Goal: Task Accomplishment & Management: Complete application form

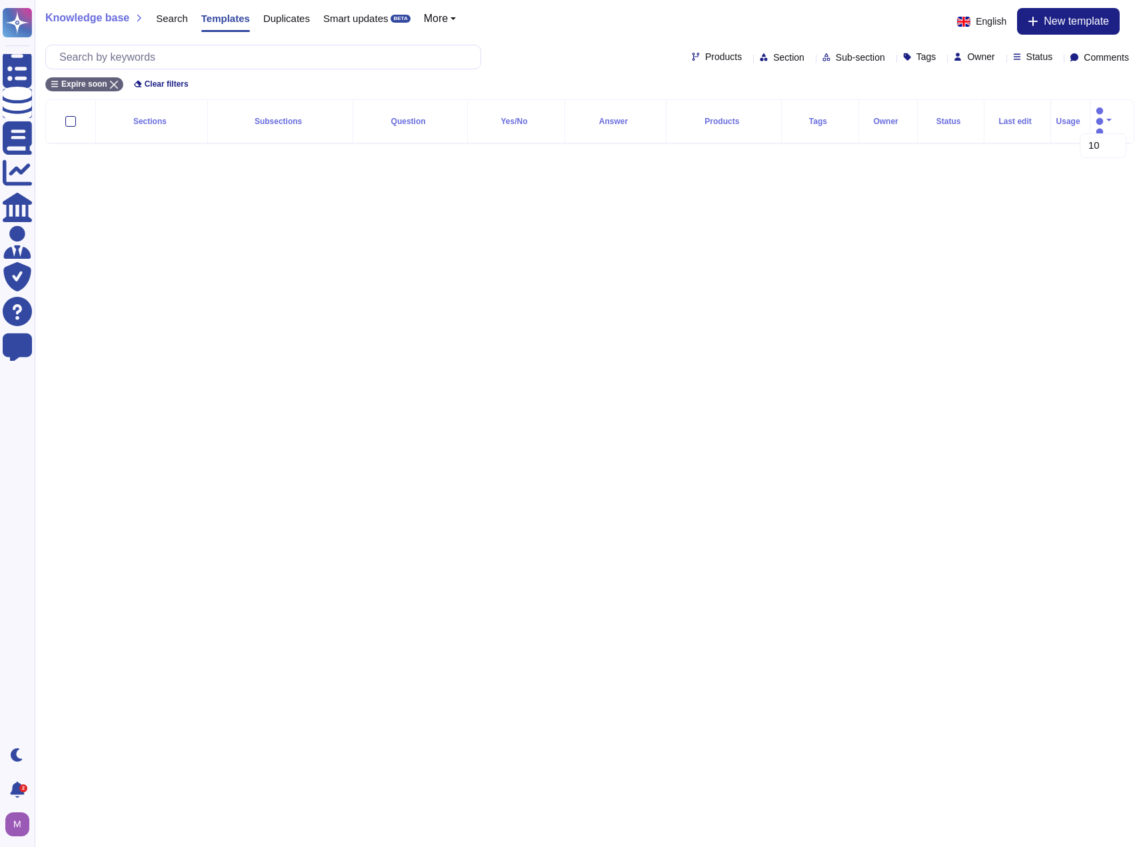
click at [577, 56] on div "Products Section Sub-section Tags Owner Status Comments" at bounding box center [589, 57] width 1089 height 25
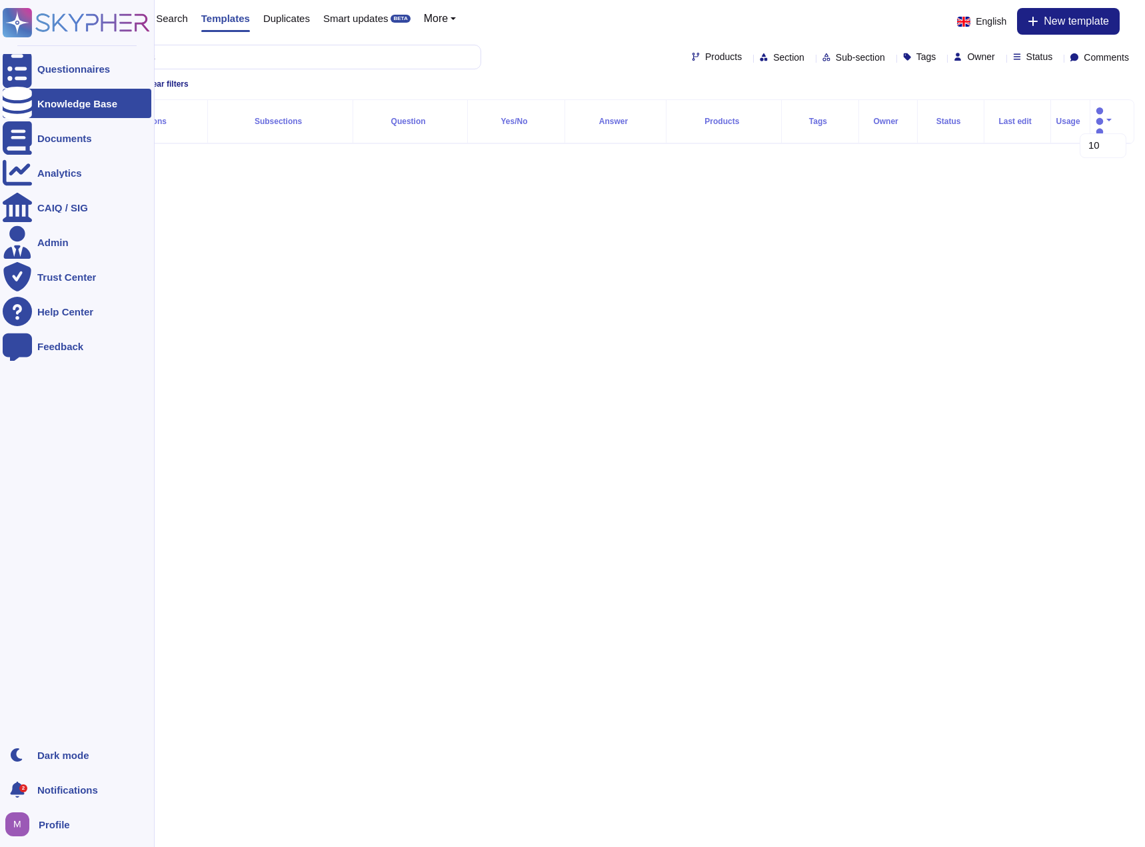
click at [98, 104] on div "Knowledge Base" at bounding box center [77, 104] width 80 height 10
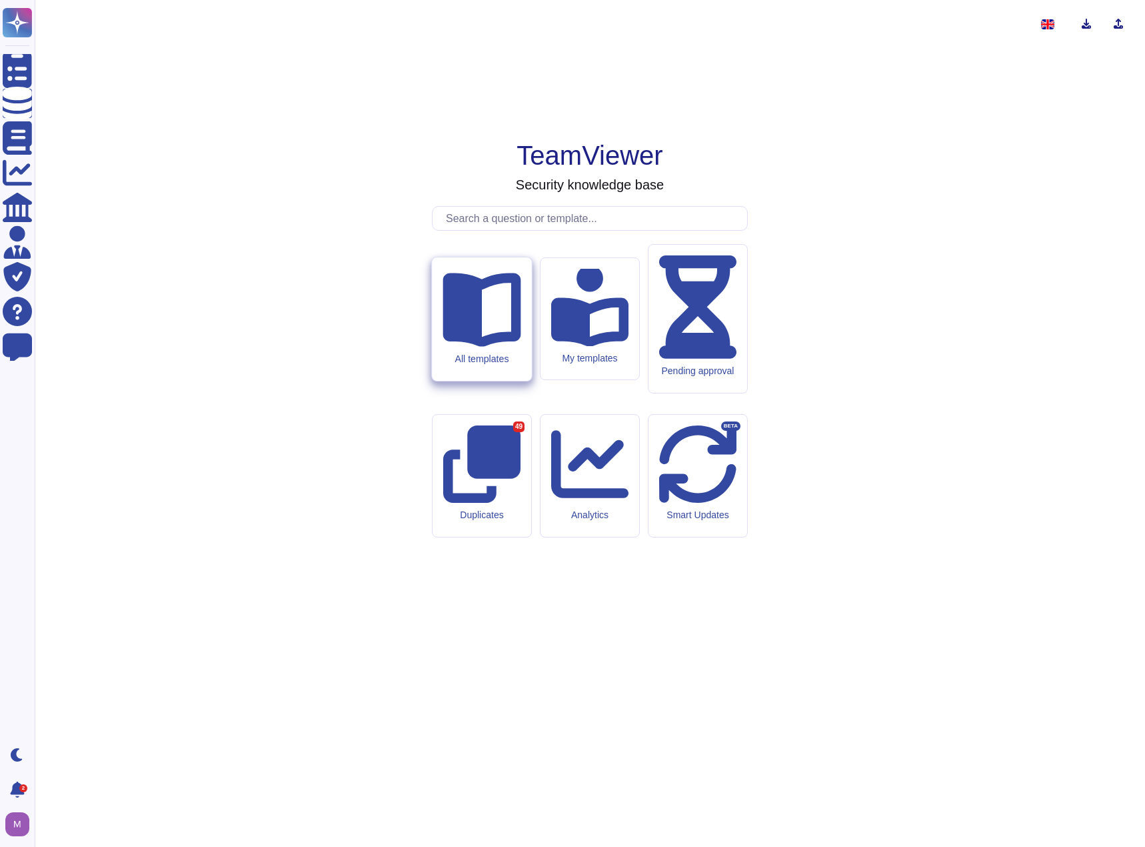
click at [497, 364] on div "All templates" at bounding box center [482, 358] width 78 height 11
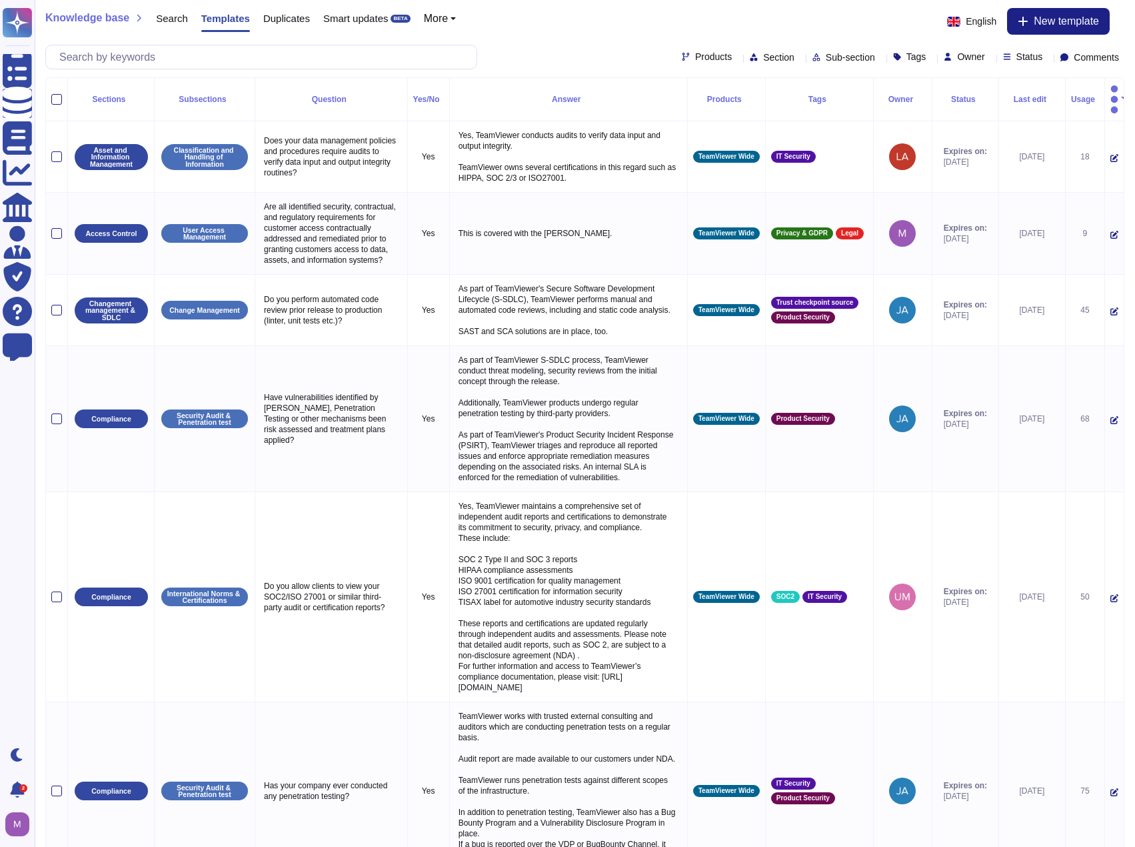
click at [1017, 58] on span "Status" at bounding box center [1030, 56] width 27 height 9
click at [1001, 157] on div at bounding box center [1004, 156] width 11 height 11
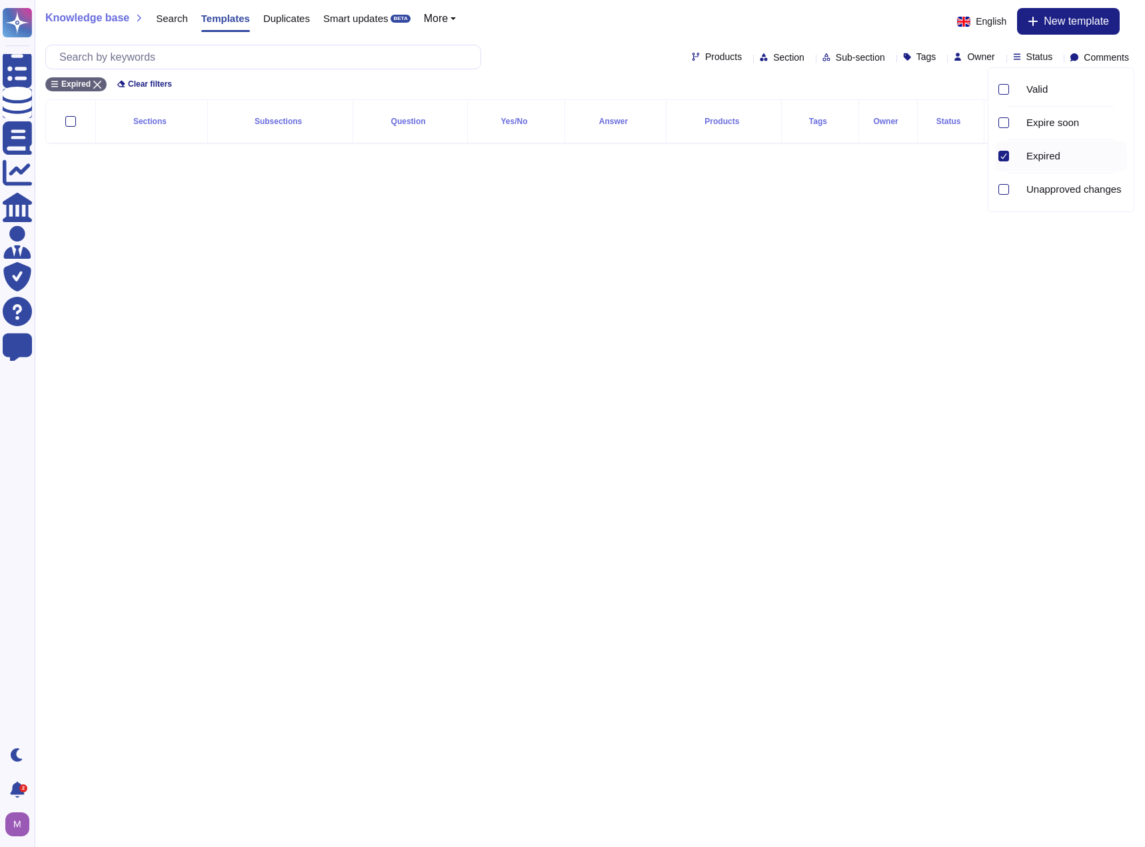
click at [1001, 157] on icon at bounding box center [1004, 155] width 6 height 5
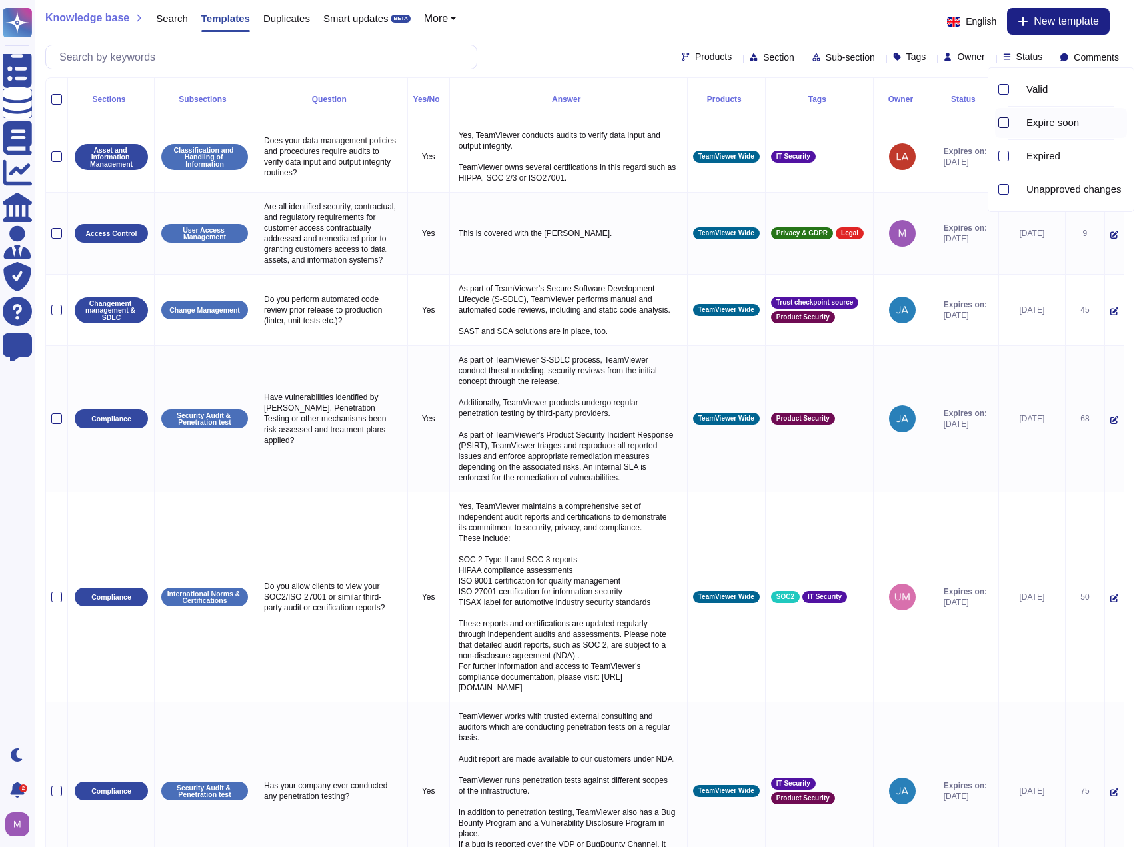
click at [1008, 125] on div at bounding box center [1004, 122] width 11 height 11
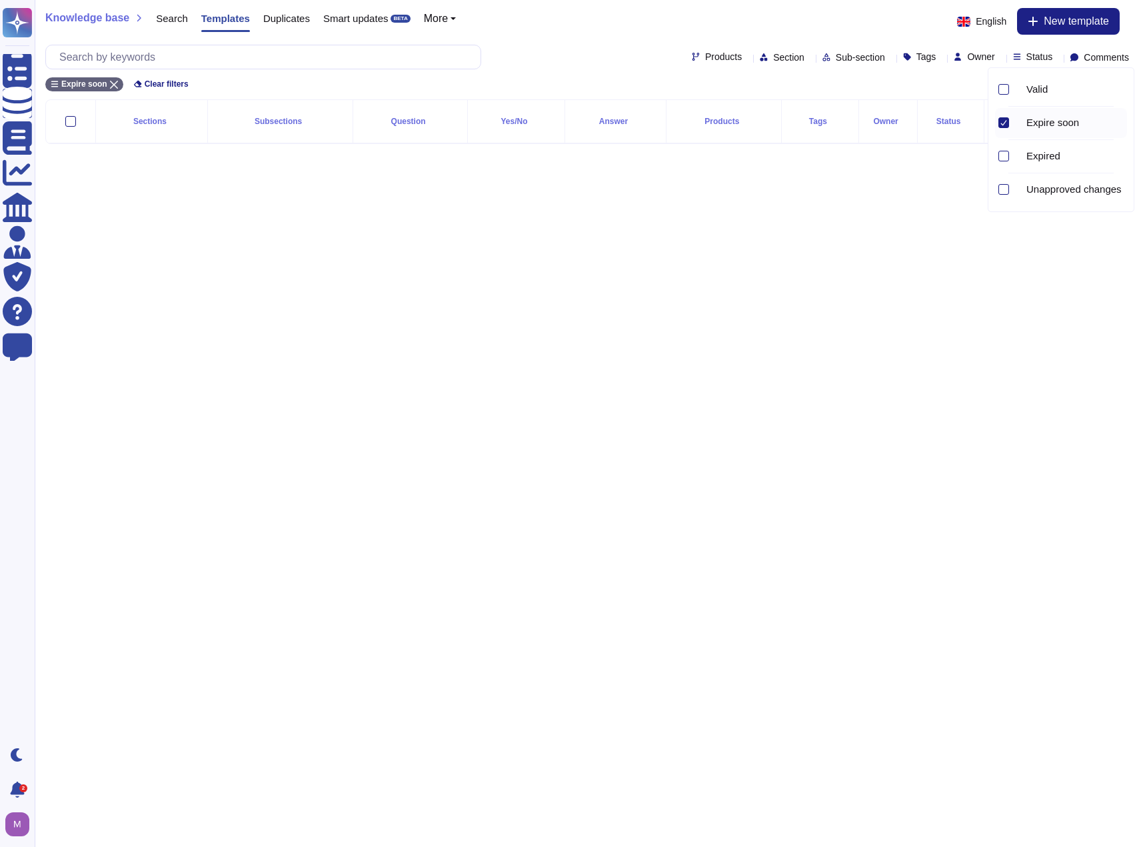
click at [1008, 127] on div at bounding box center [1004, 122] width 11 height 11
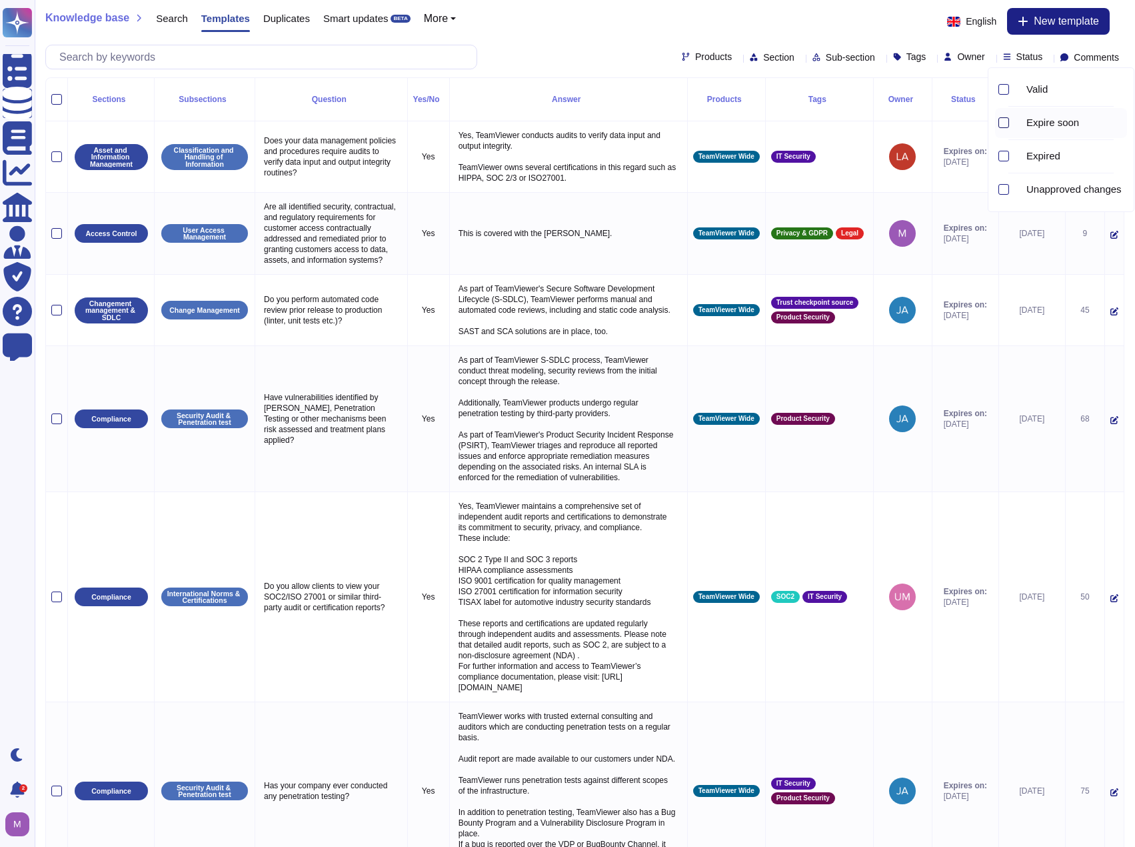
click at [1002, 121] on div at bounding box center [1004, 122] width 11 height 11
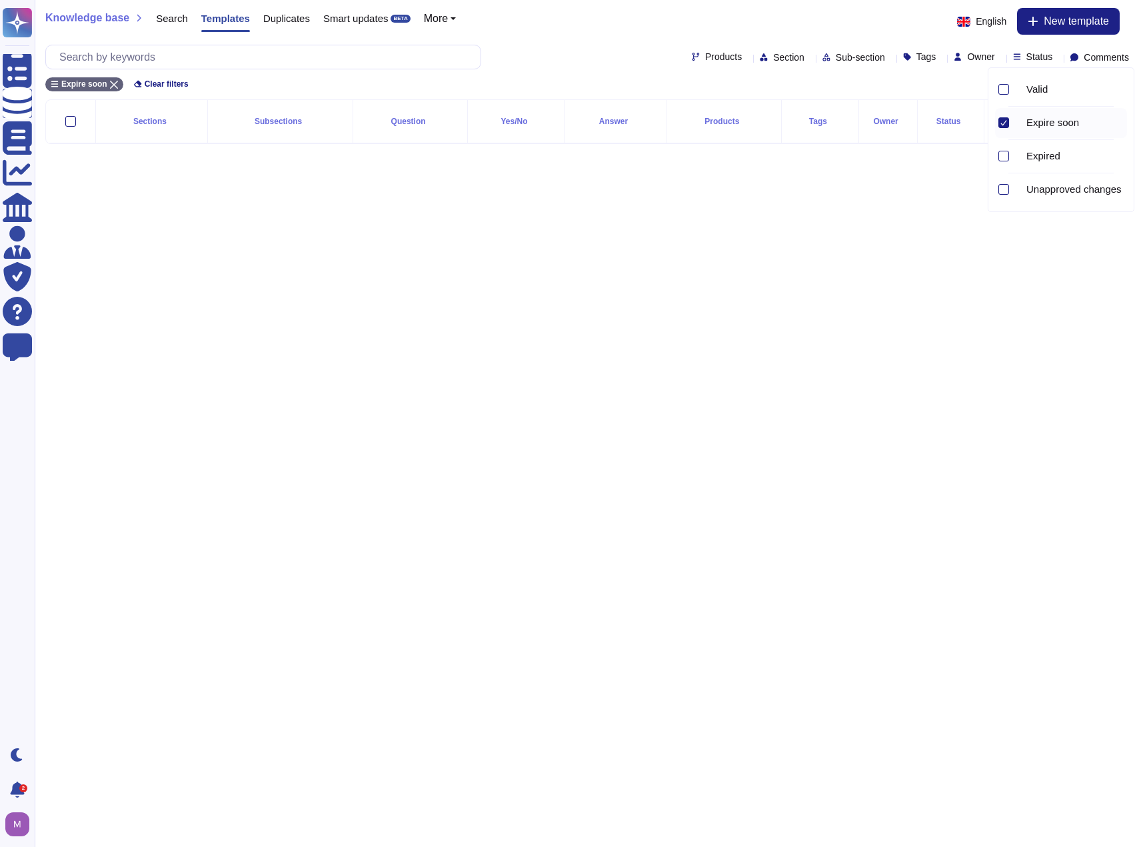
click at [1002, 121] on icon at bounding box center [1004, 122] width 7 height 7
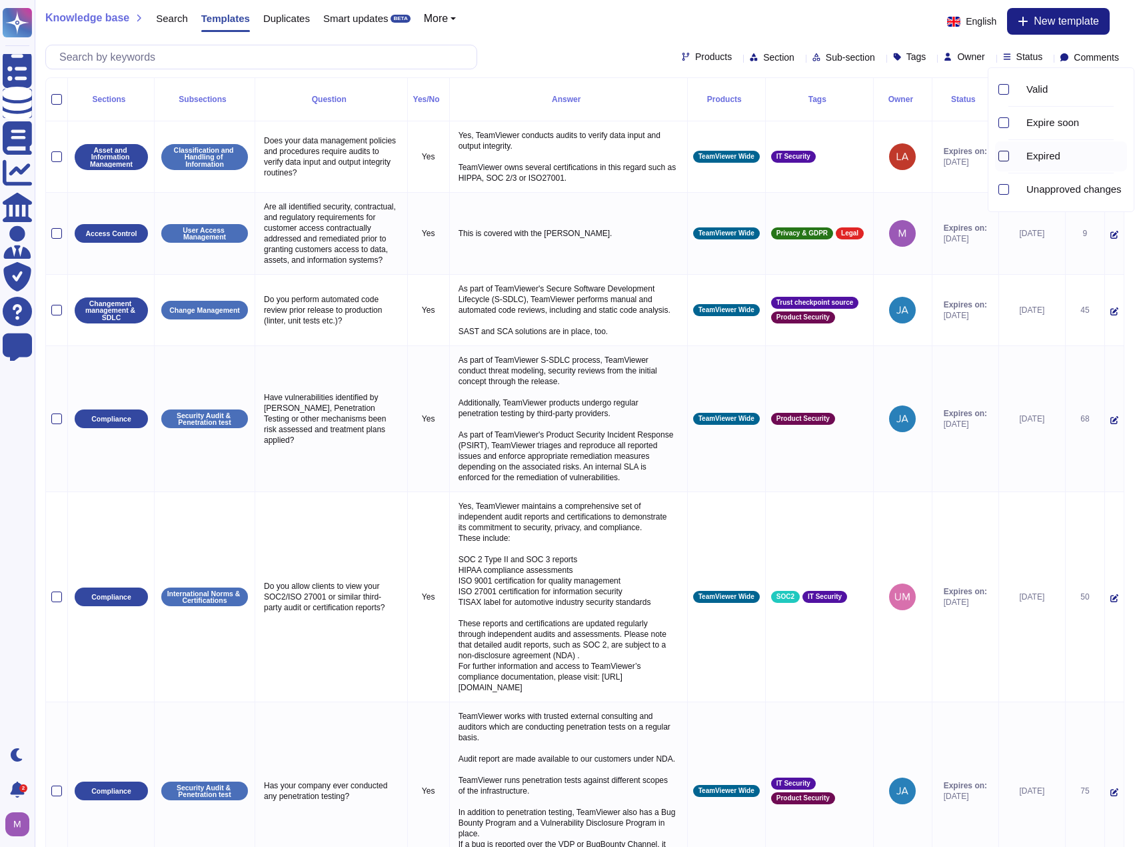
click at [1009, 158] on div at bounding box center [1004, 156] width 11 height 11
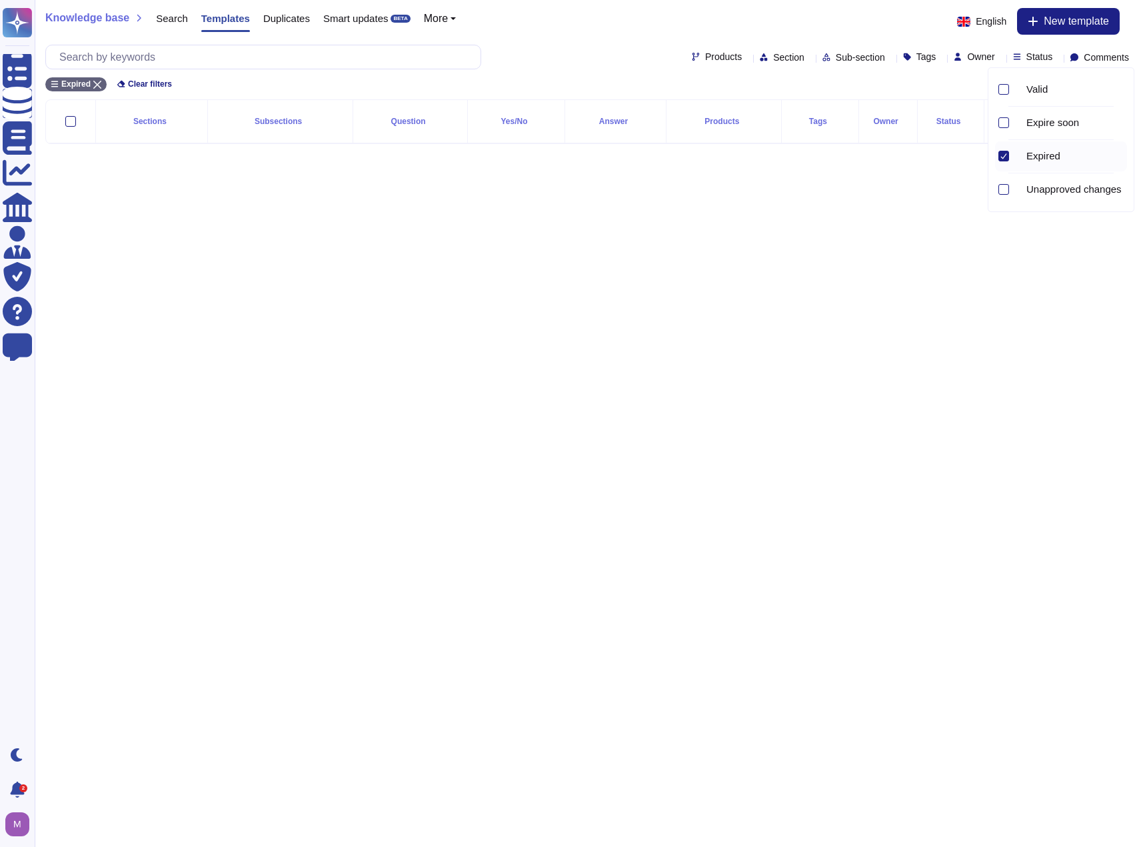
click at [1009, 159] on div at bounding box center [1004, 156] width 11 height 11
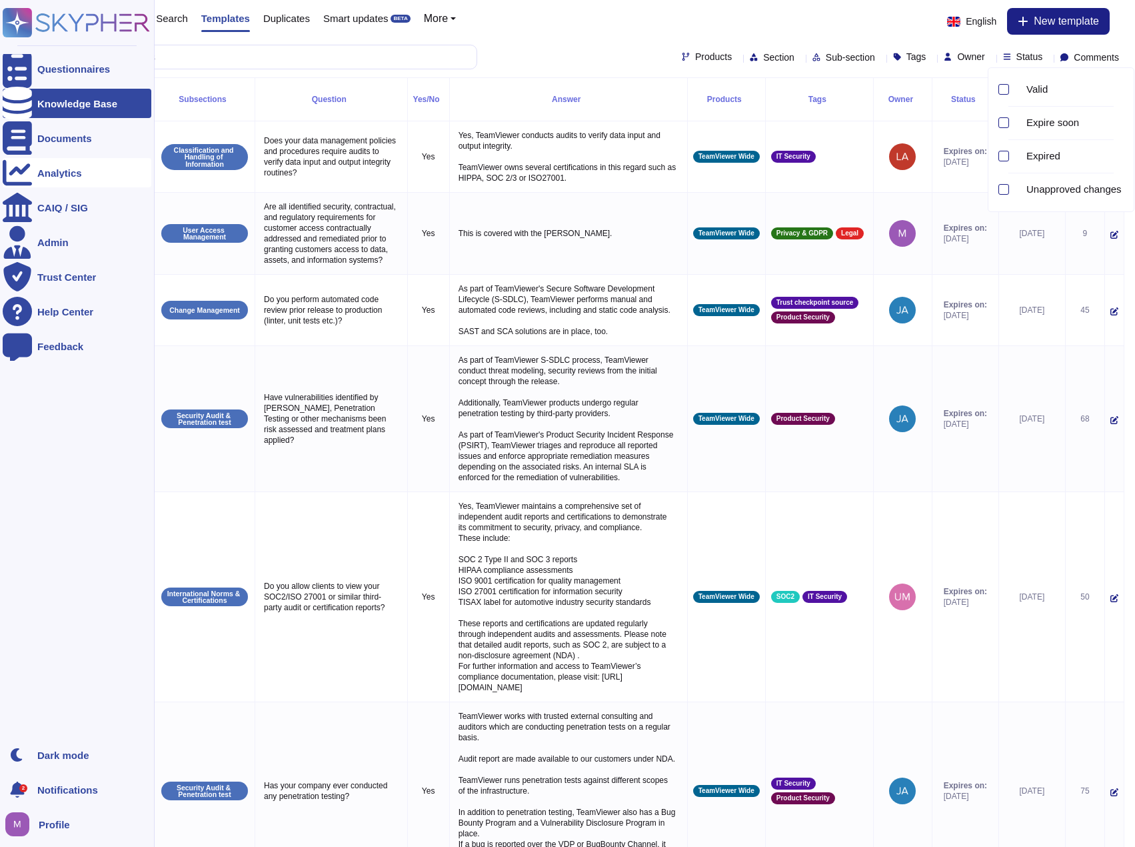
click at [68, 177] on div "Analytics" at bounding box center [59, 173] width 45 height 10
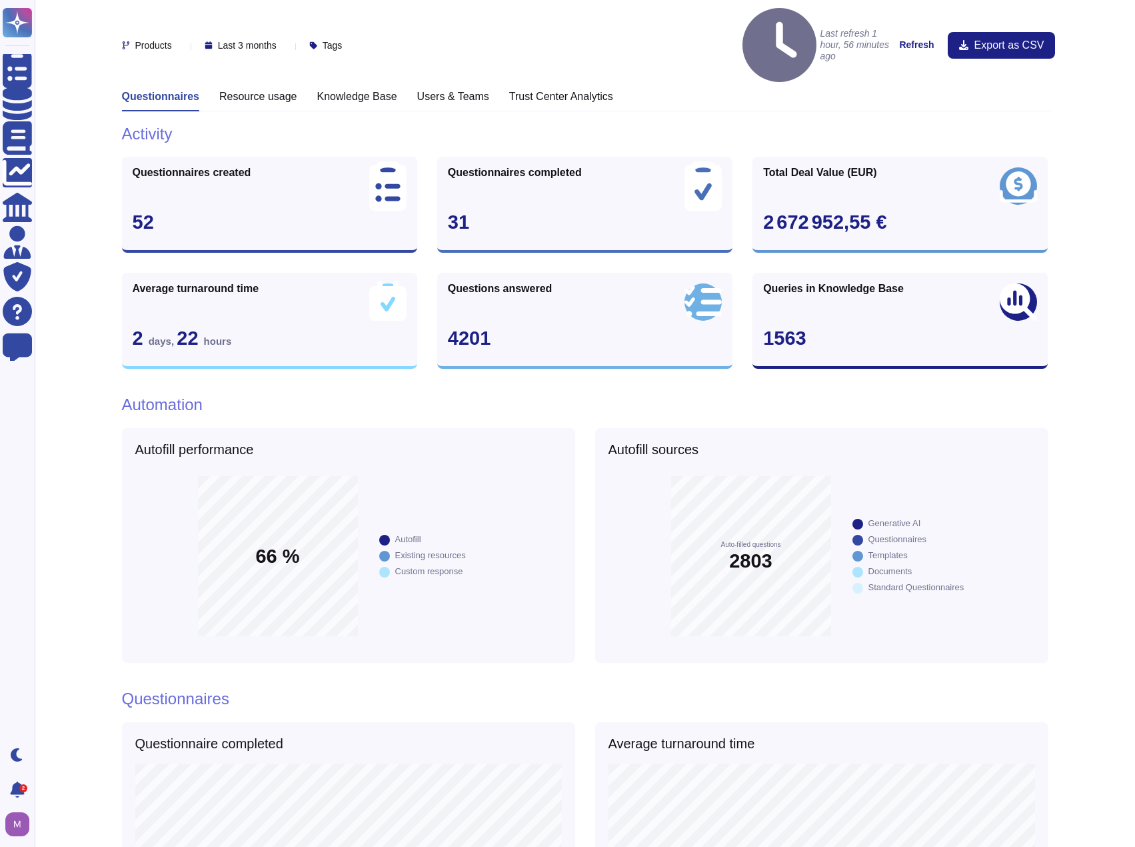
click at [343, 90] on h3 "Knowledge Base" at bounding box center [357, 96] width 80 height 13
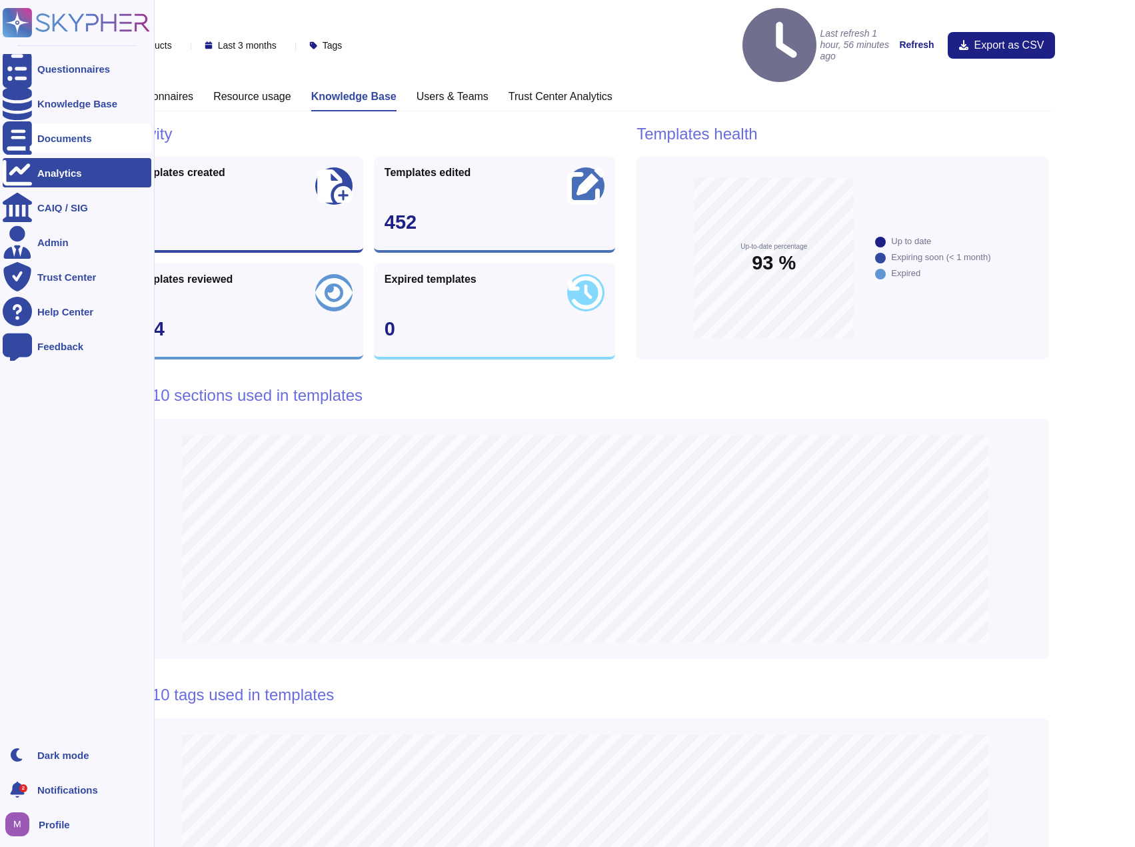
click at [50, 133] on div "Documents" at bounding box center [64, 138] width 55 height 10
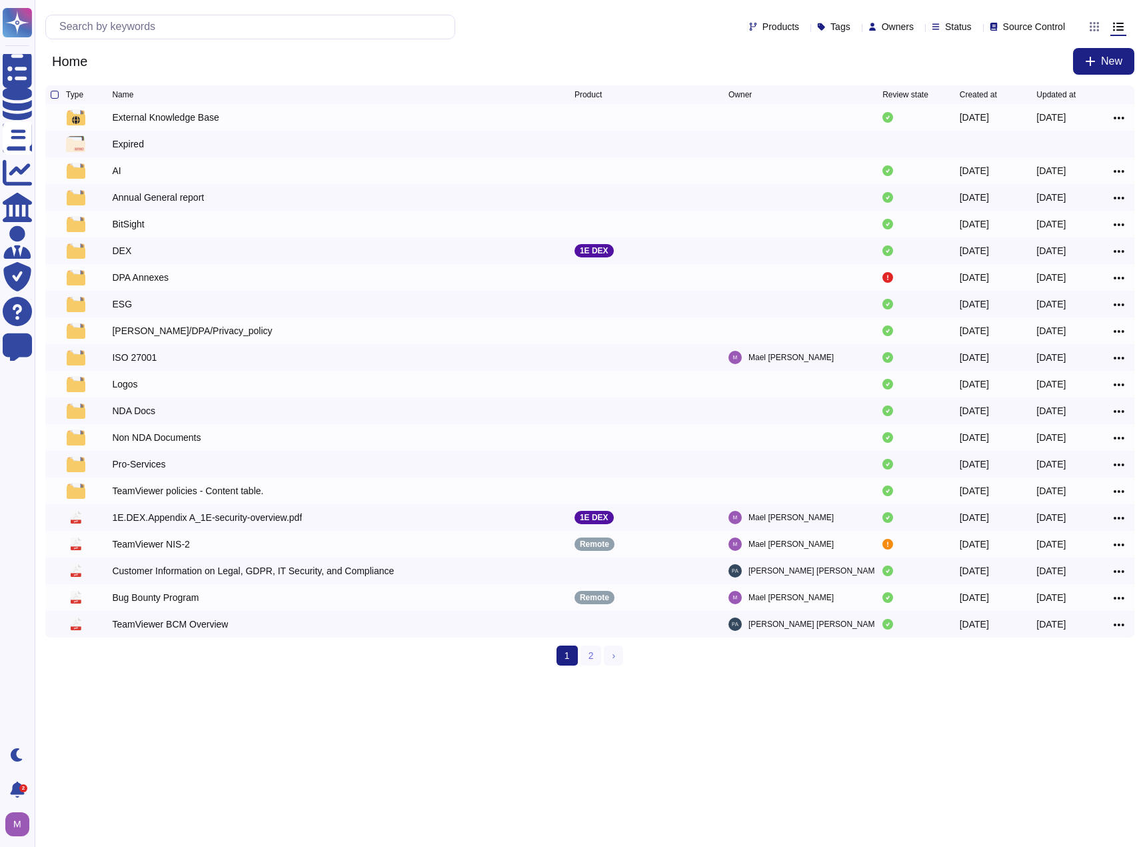
click at [956, 29] on div "Status" at bounding box center [954, 26] width 45 height 10
click at [978, 93] on span "Expire soon" at bounding box center [982, 93] width 53 height 12
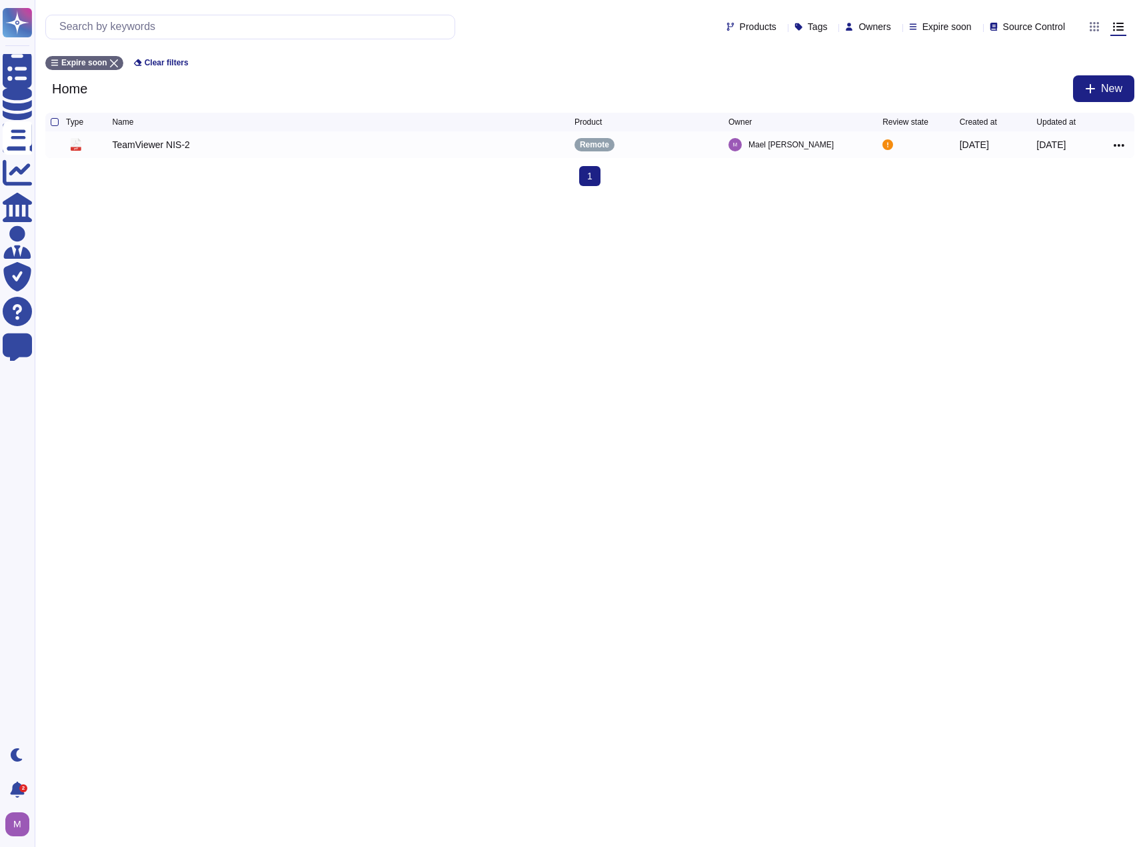
click at [447, 197] on html "Questionnaires Knowledge Base Documents Analytics CAIQ / SIG Admin Trust Center…" at bounding box center [572, 98] width 1145 height 197
click at [1120, 147] on icon at bounding box center [1119, 145] width 11 height 3
click at [1090, 185] on link "Edit" at bounding box center [1071, 186] width 105 height 19
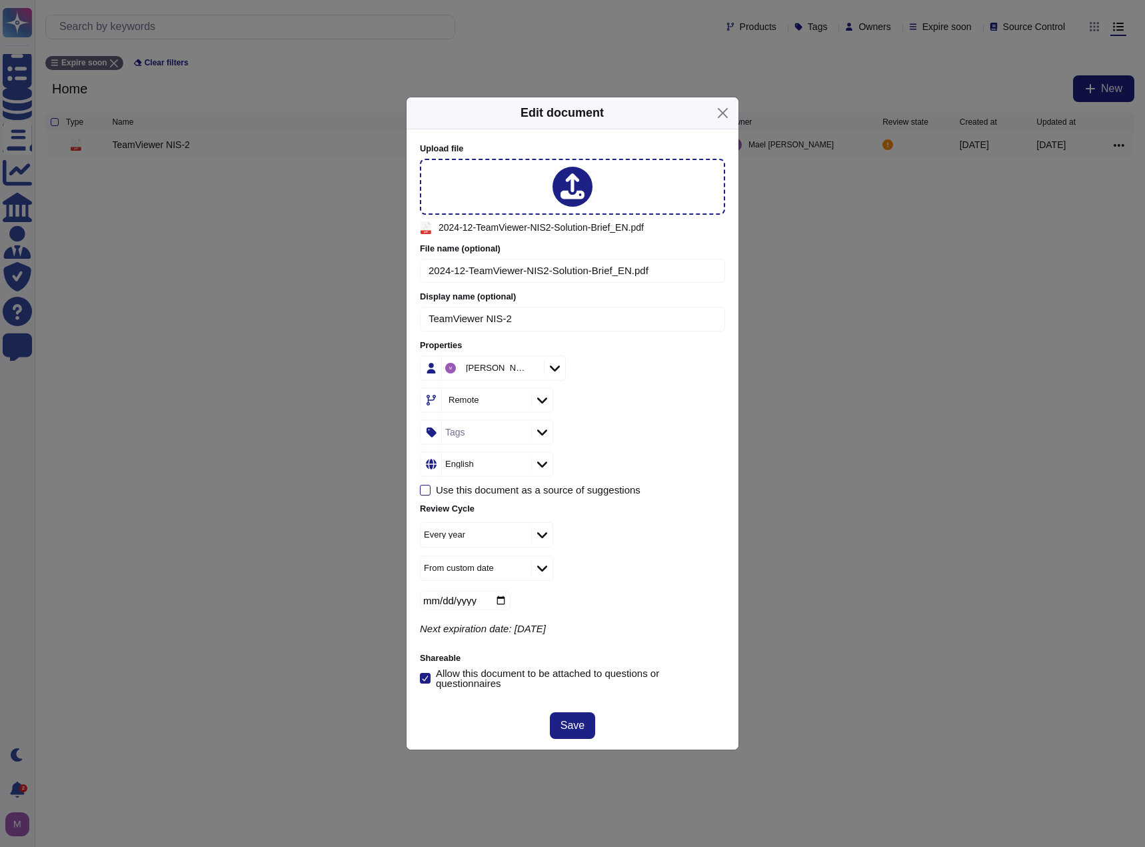
click at [509, 604] on input "2024-10-17" at bounding box center [465, 600] width 91 height 19
click at [503, 601] on input "2024-10-17" at bounding box center [465, 600] width 91 height 19
click at [505, 537] on div "Every year" at bounding box center [469, 534] width 91 height 9
drag, startPoint x: 487, startPoint y: 701, endPoint x: 487, endPoint y: 691, distance: 10.0
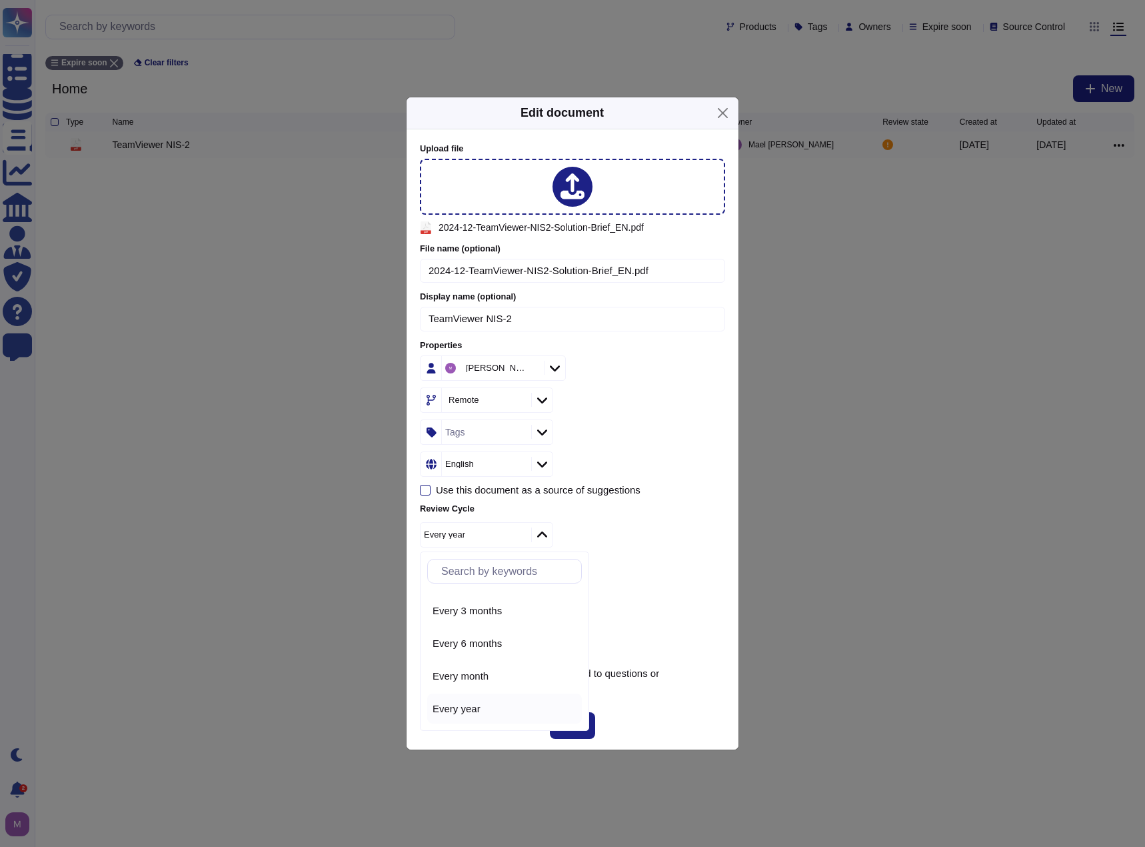
click at [487, 701] on div "Every year" at bounding box center [504, 708] width 155 height 30
click at [471, 564] on div "From custom date" at bounding box center [459, 567] width 70 height 9
click at [471, 643] on span "From today" at bounding box center [461, 641] width 57 height 12
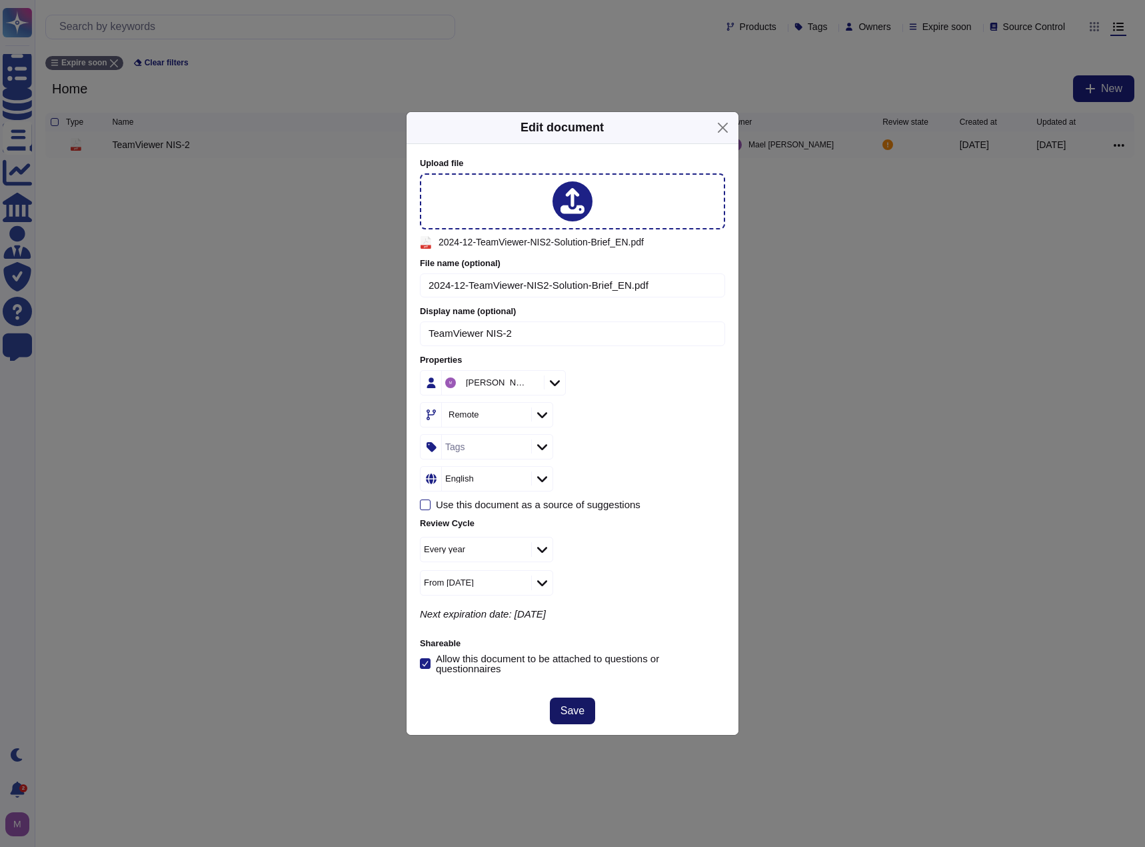
click at [591, 701] on button "Save" at bounding box center [572, 710] width 45 height 27
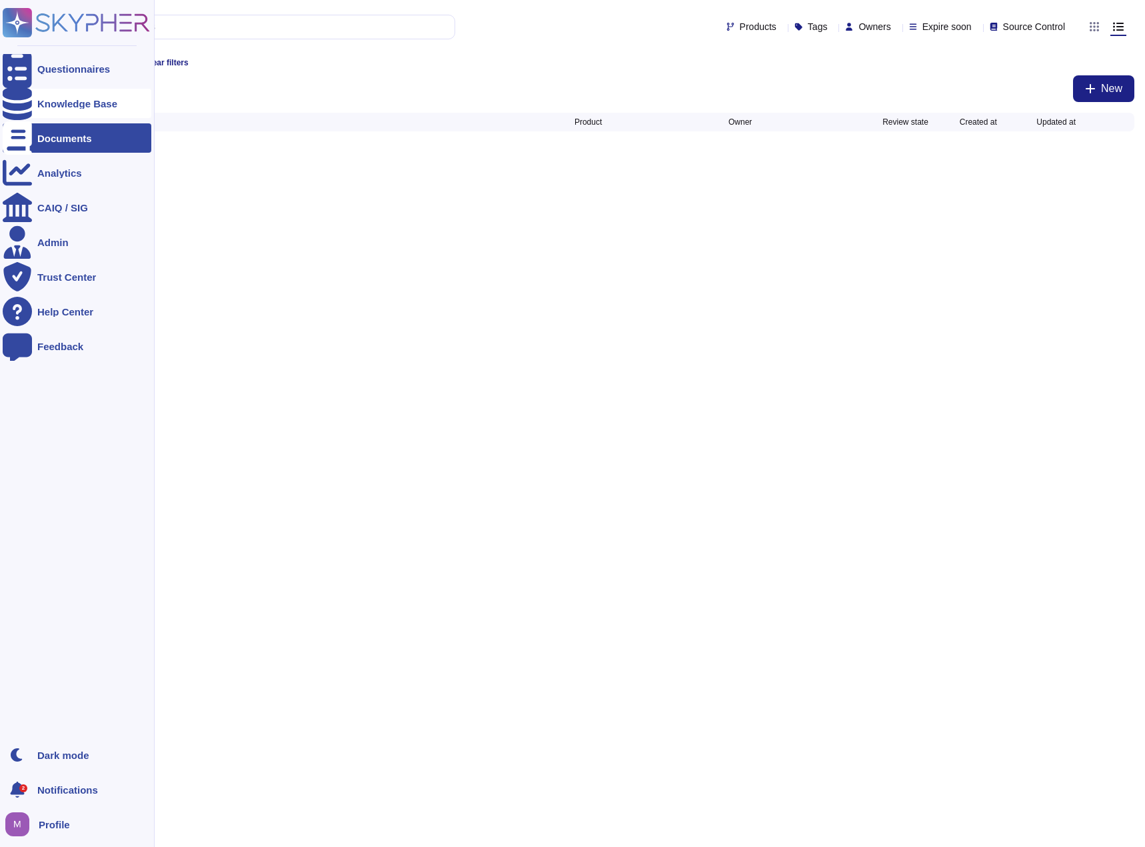
click at [56, 103] on div "Knowledge Base" at bounding box center [77, 104] width 80 height 10
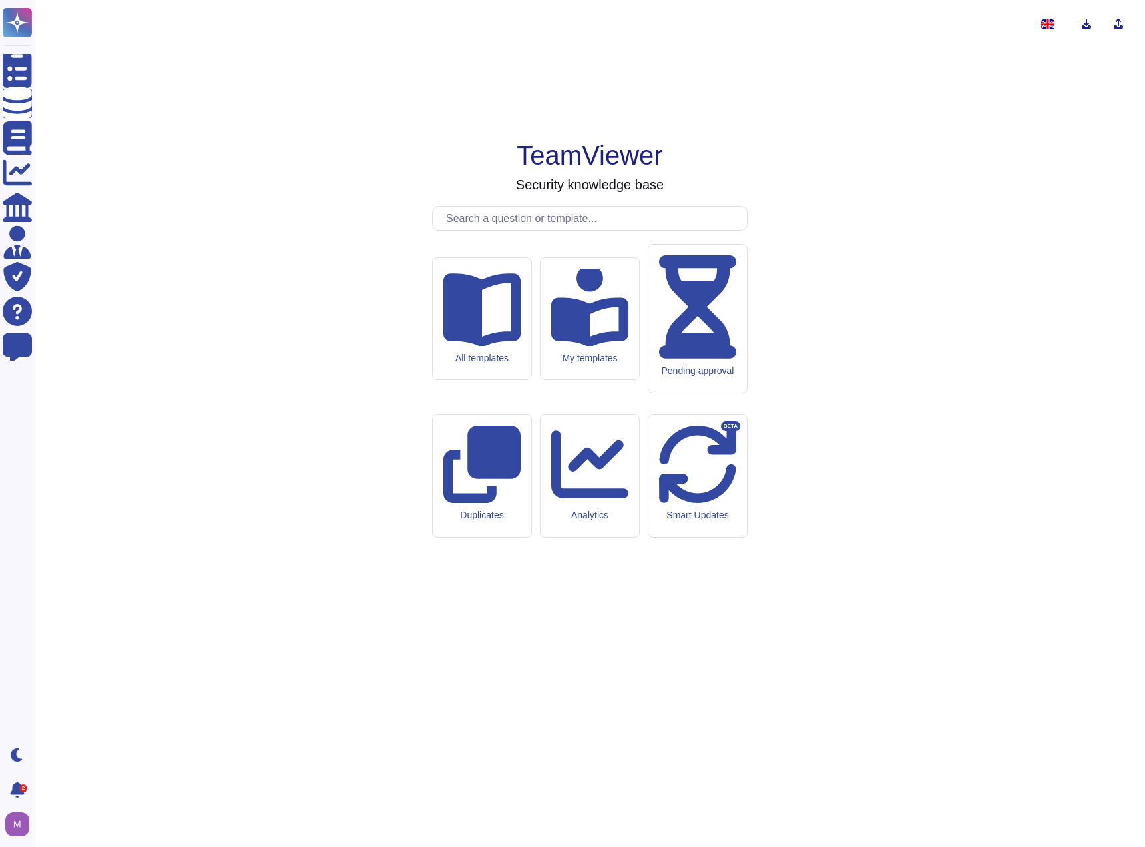
click at [453, 380] on div "All templates" at bounding box center [482, 319] width 99 height 122
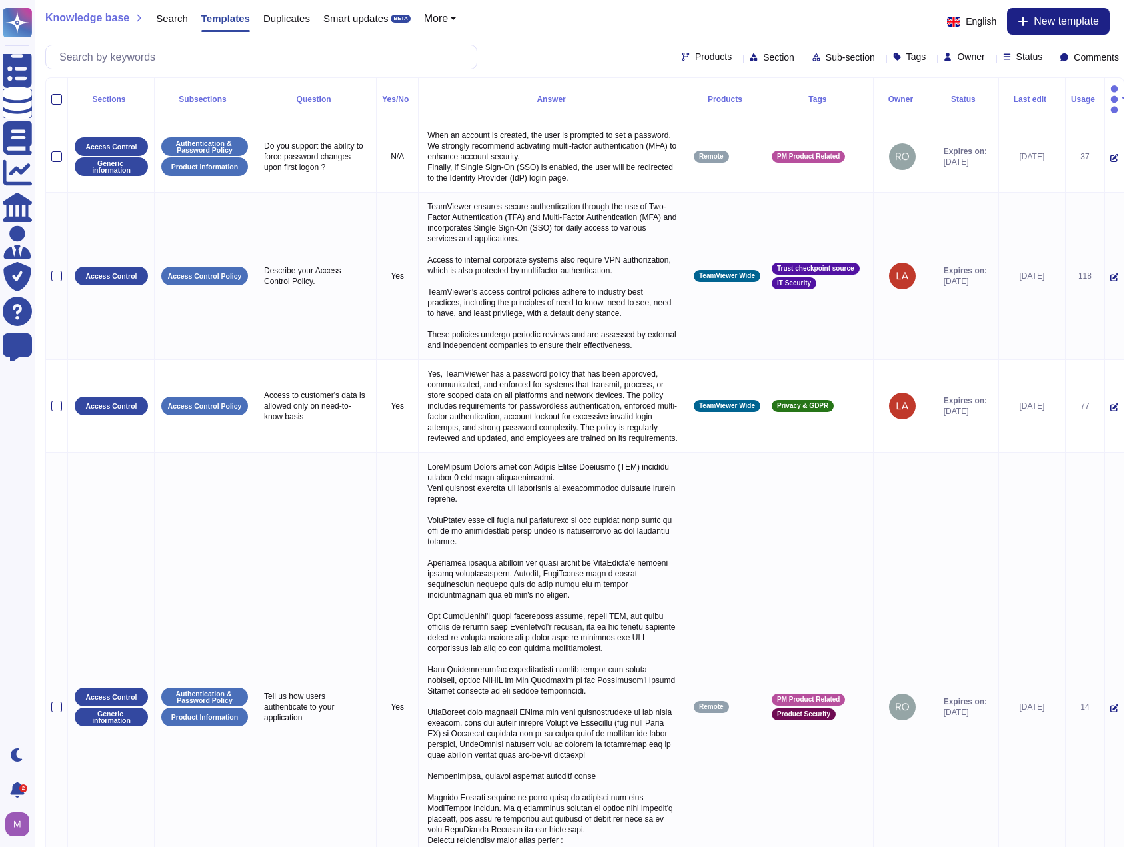
click at [1005, 95] on div "Last edit" at bounding box center [1032, 99] width 55 height 8
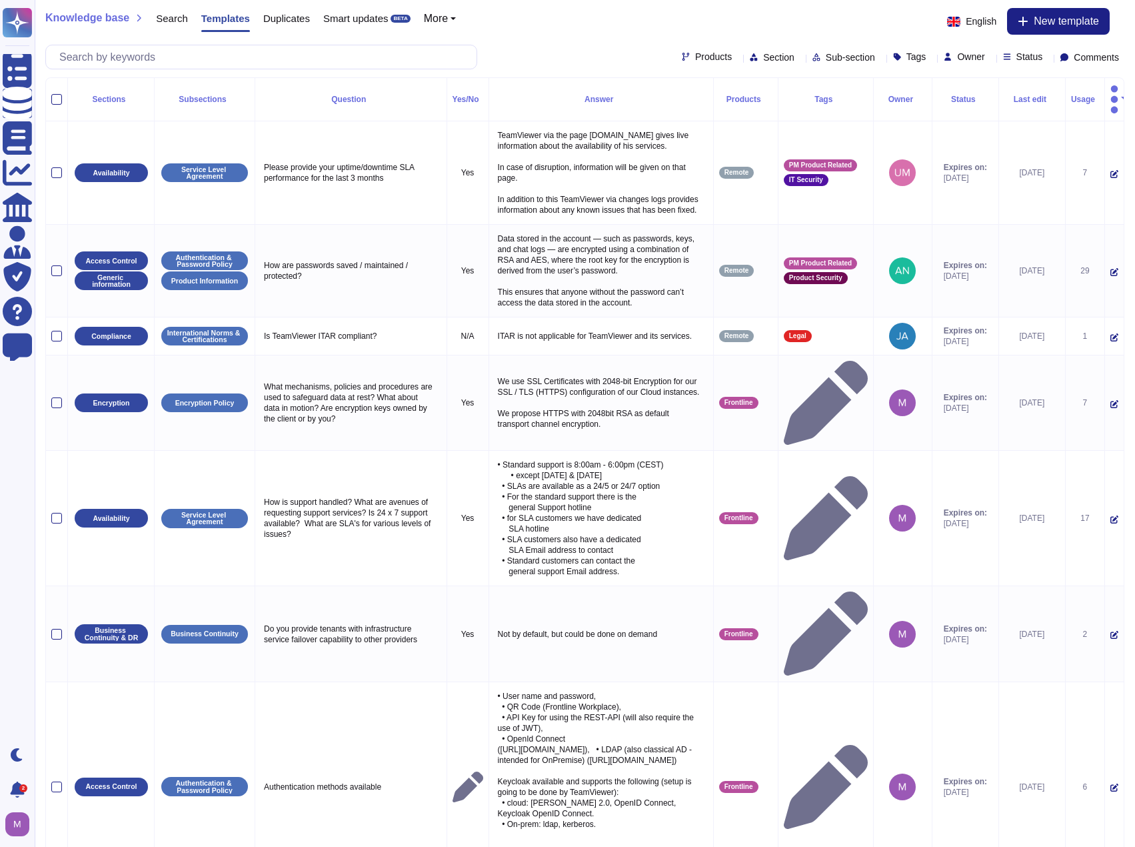
click at [1005, 95] on div "Last edit" at bounding box center [1032, 99] width 55 height 8
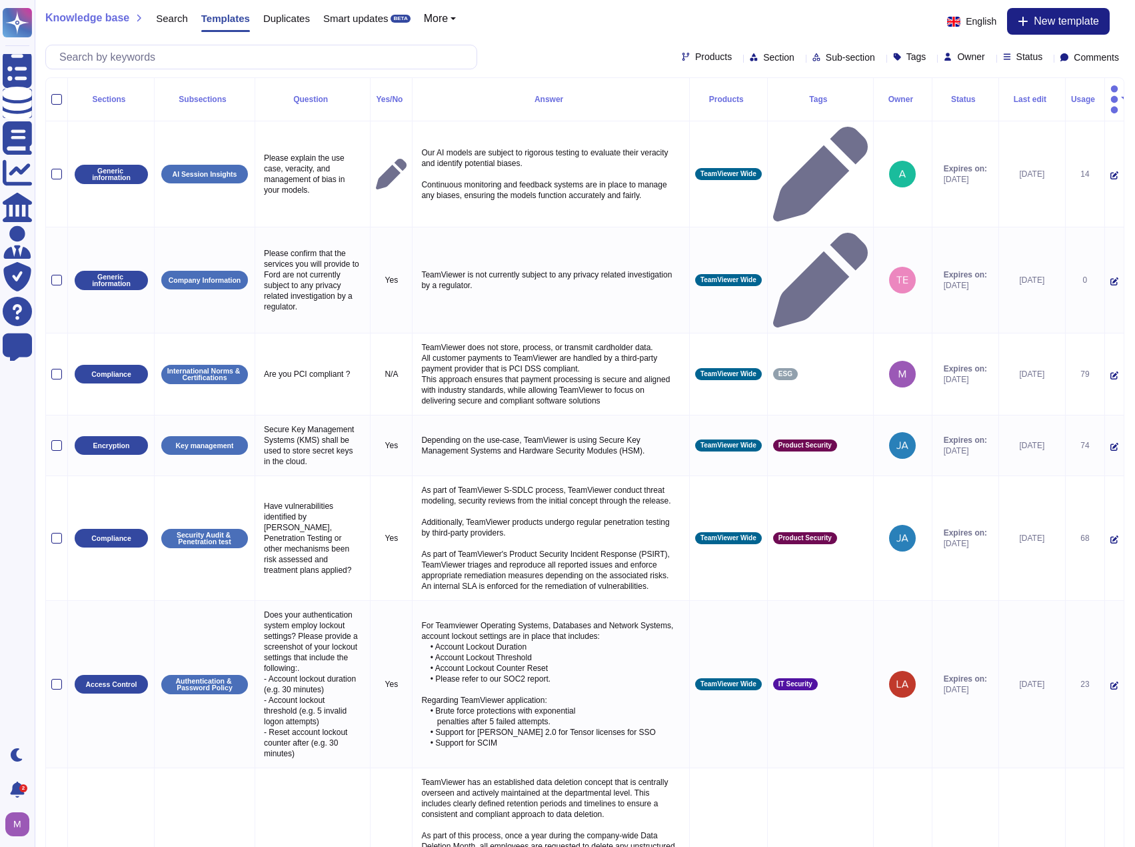
click at [1005, 95] on div "Last edit" at bounding box center [1032, 99] width 55 height 8
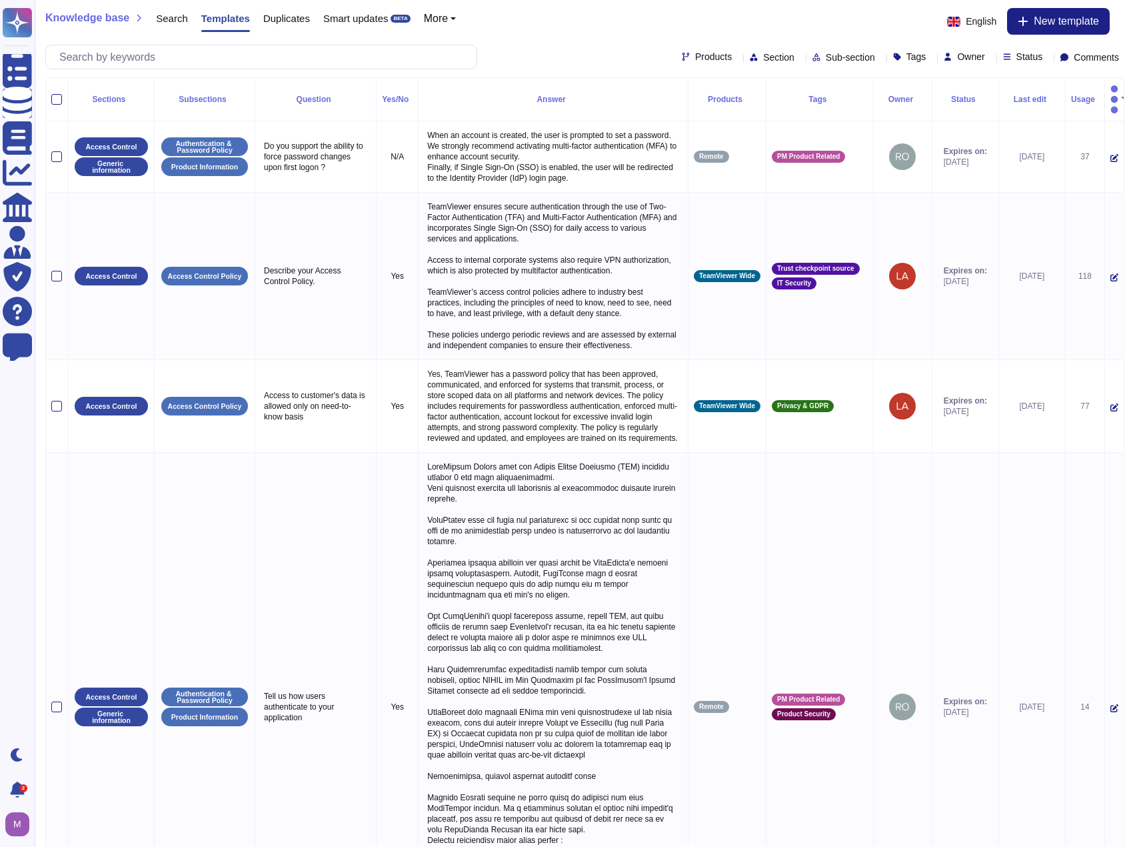
click at [1005, 95] on div "Last edit" at bounding box center [1032, 99] width 55 height 8
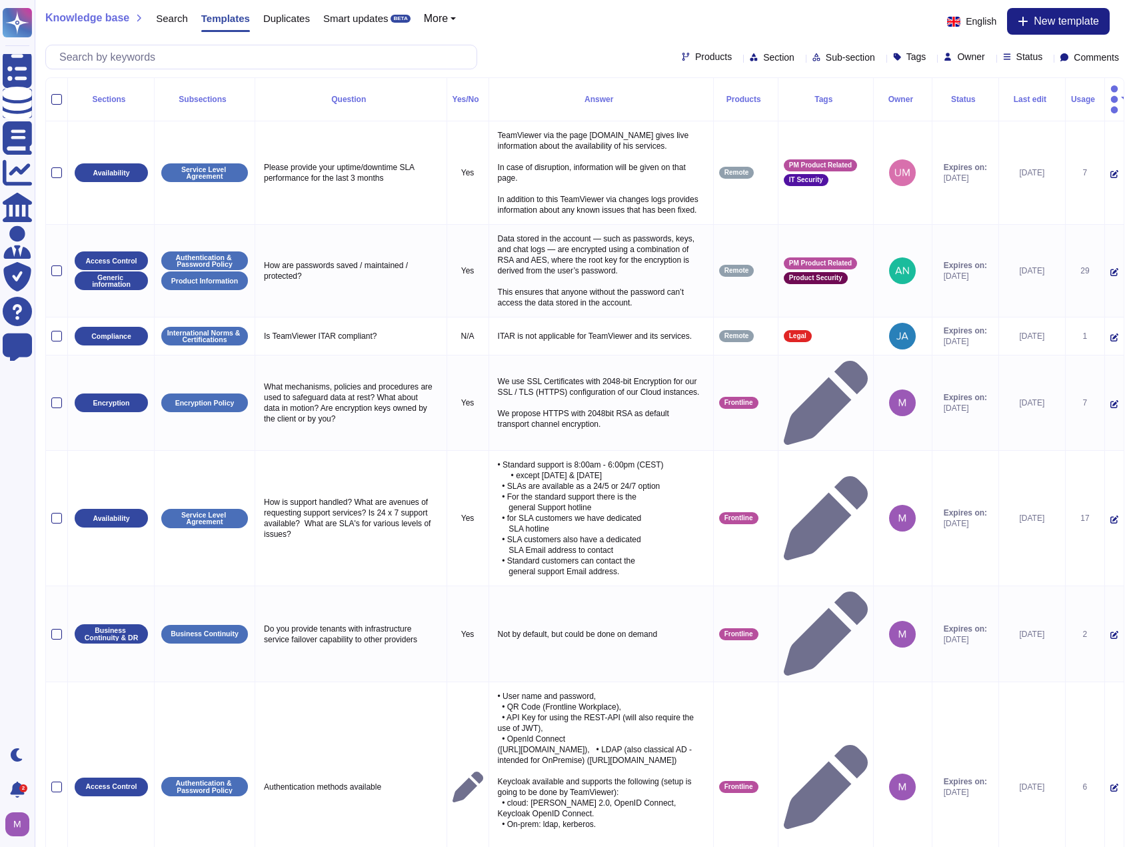
click at [1005, 95] on div "Last edit" at bounding box center [1032, 99] width 55 height 8
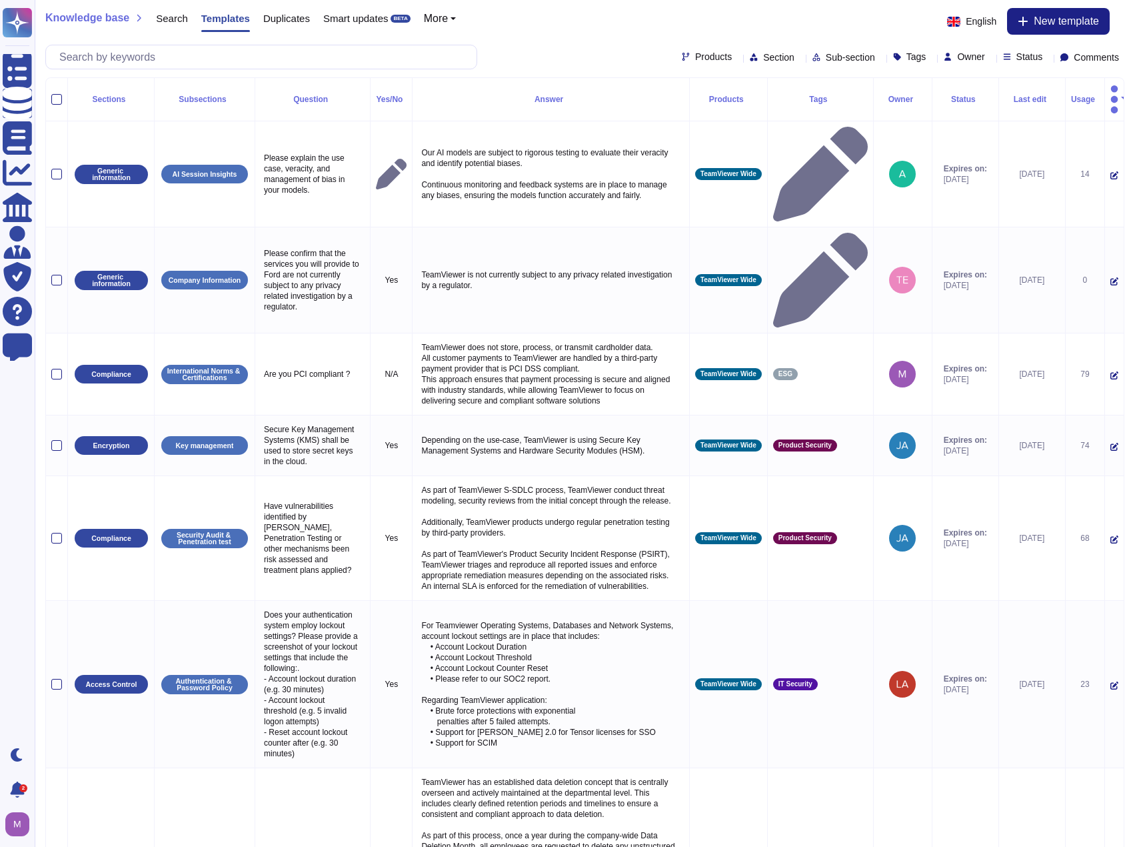
click at [1005, 95] on div "Last edit" at bounding box center [1032, 99] width 55 height 8
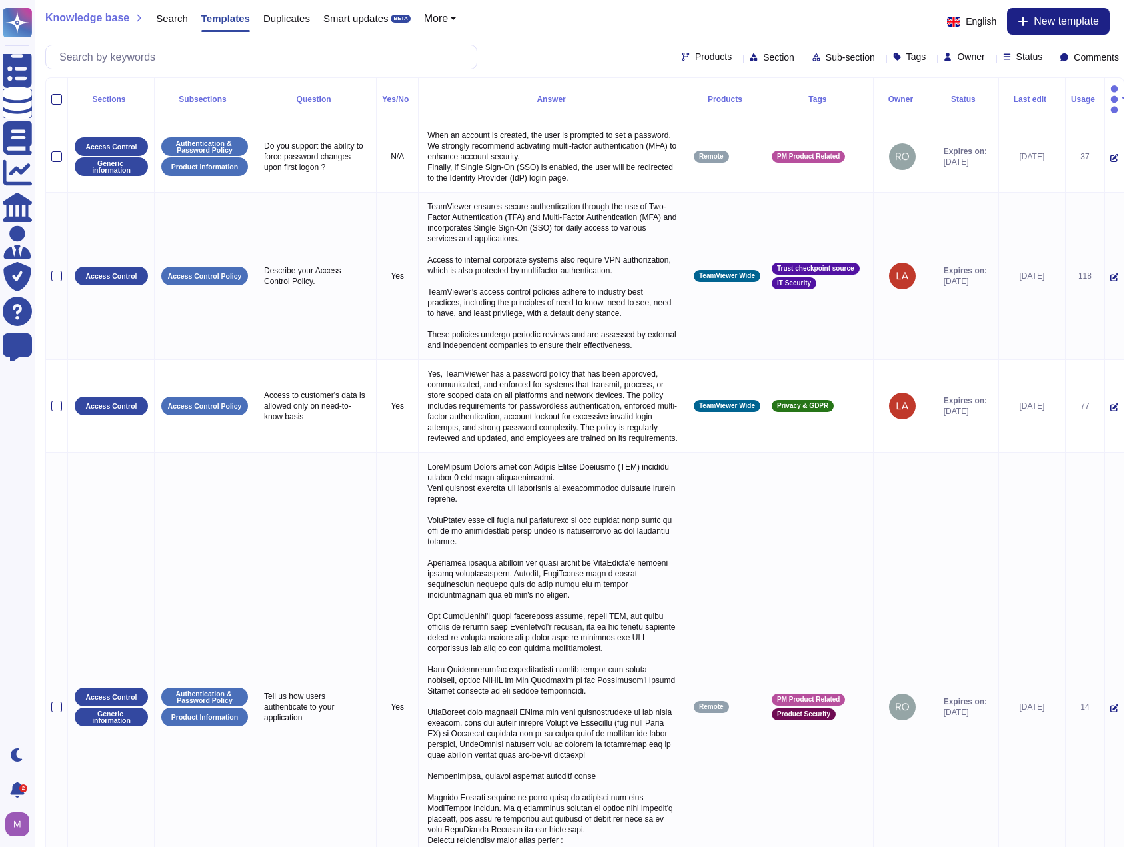
click at [1005, 95] on div "Last edit" at bounding box center [1032, 99] width 55 height 8
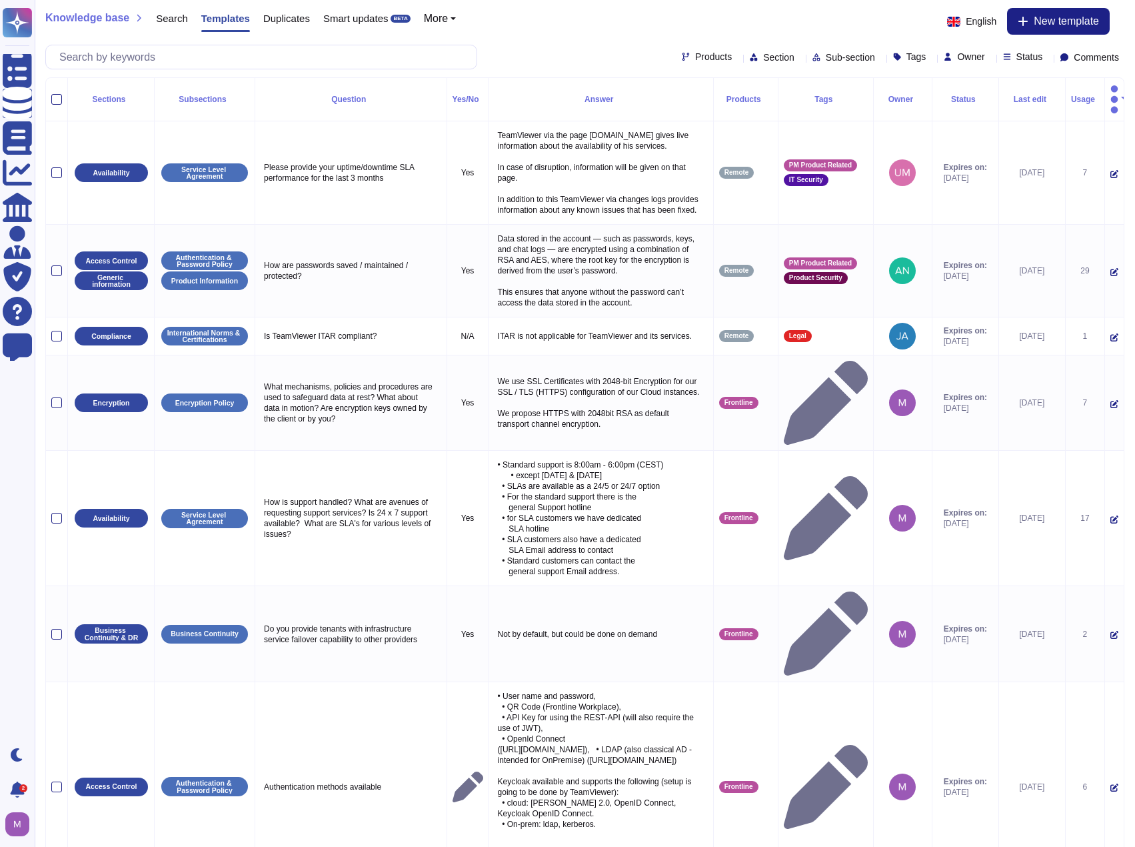
click at [1017, 57] on span "Status" at bounding box center [1030, 56] width 27 height 9
click at [1029, 198] on div "Unapproved changes" at bounding box center [1071, 190] width 111 height 30
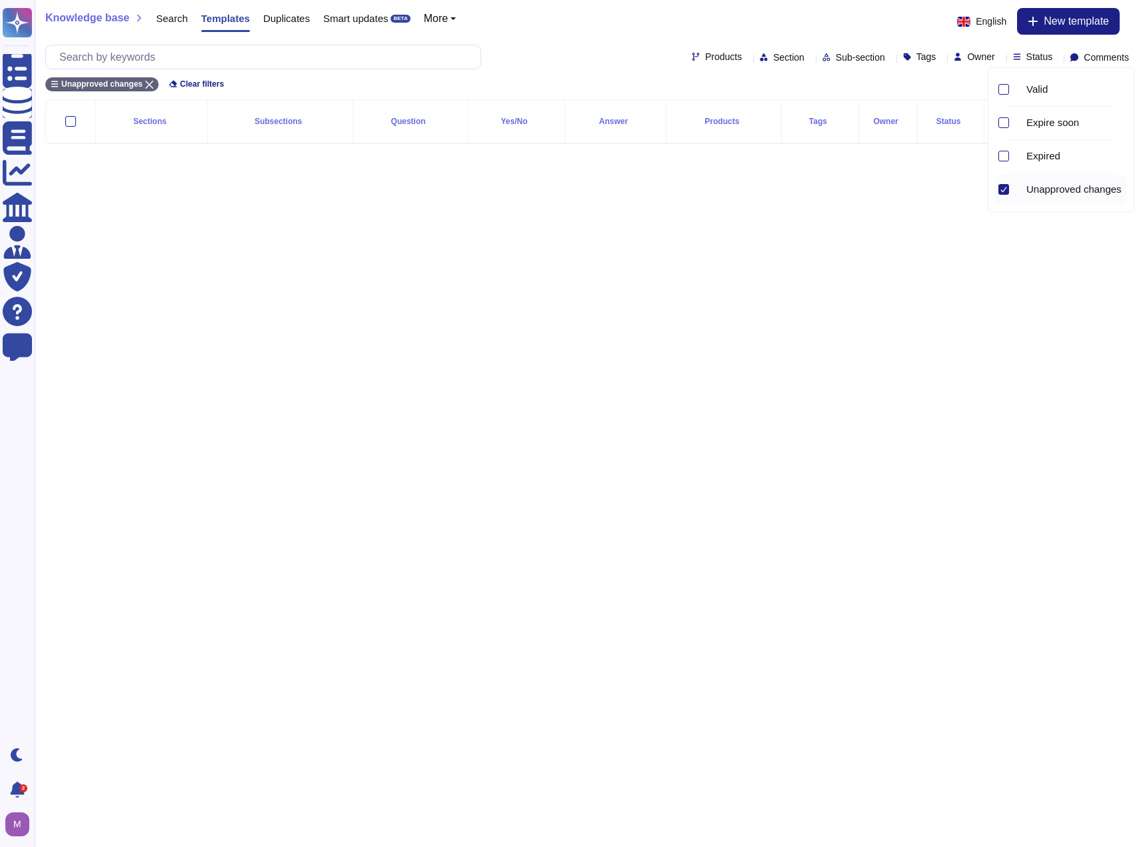
click at [1029, 198] on div "Unapproved changes" at bounding box center [1071, 190] width 111 height 30
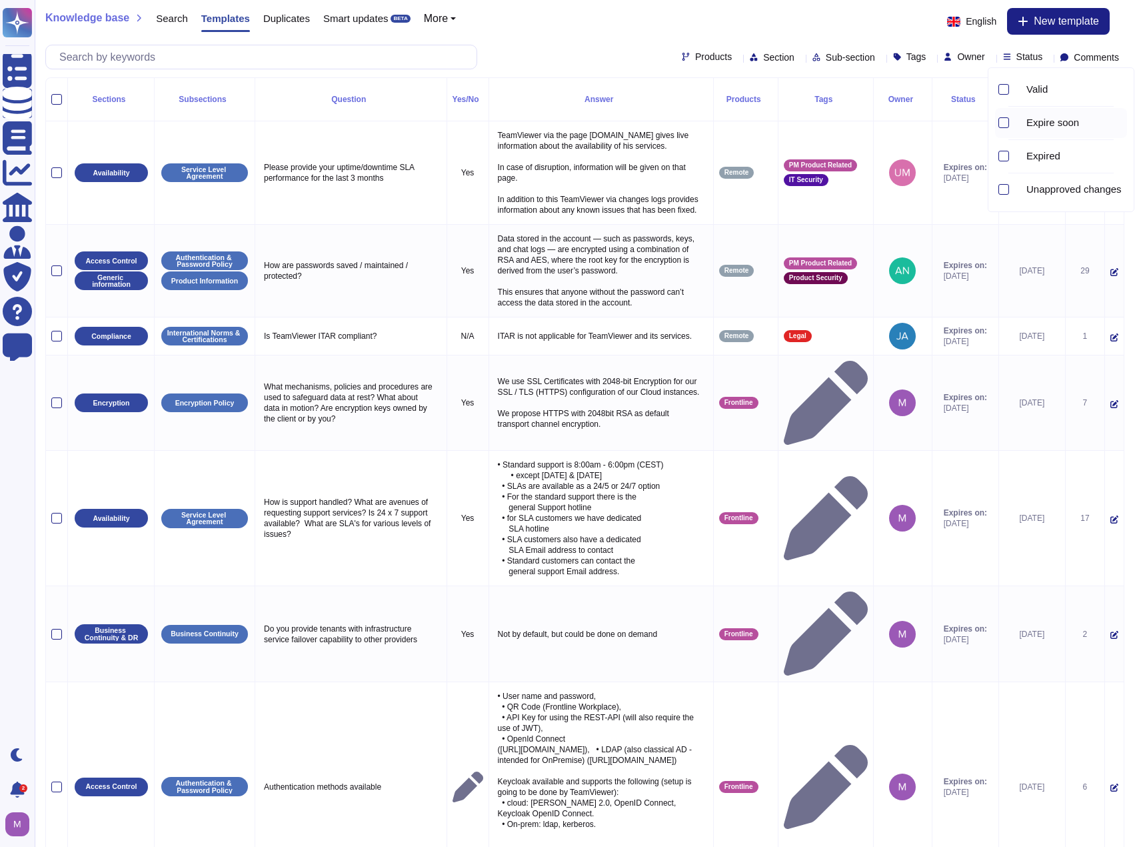
click at [1017, 119] on div at bounding box center [1018, 122] width 5 height 15
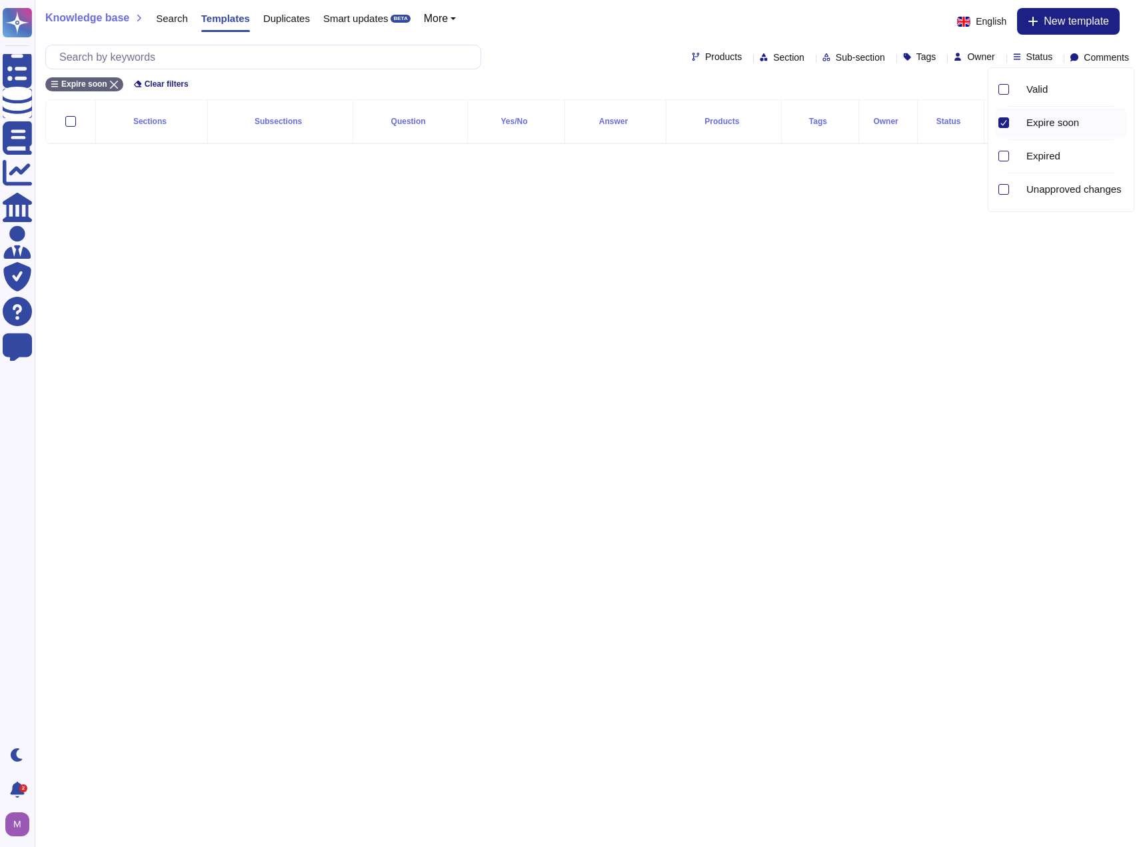
click at [1017, 119] on div at bounding box center [1018, 122] width 5 height 15
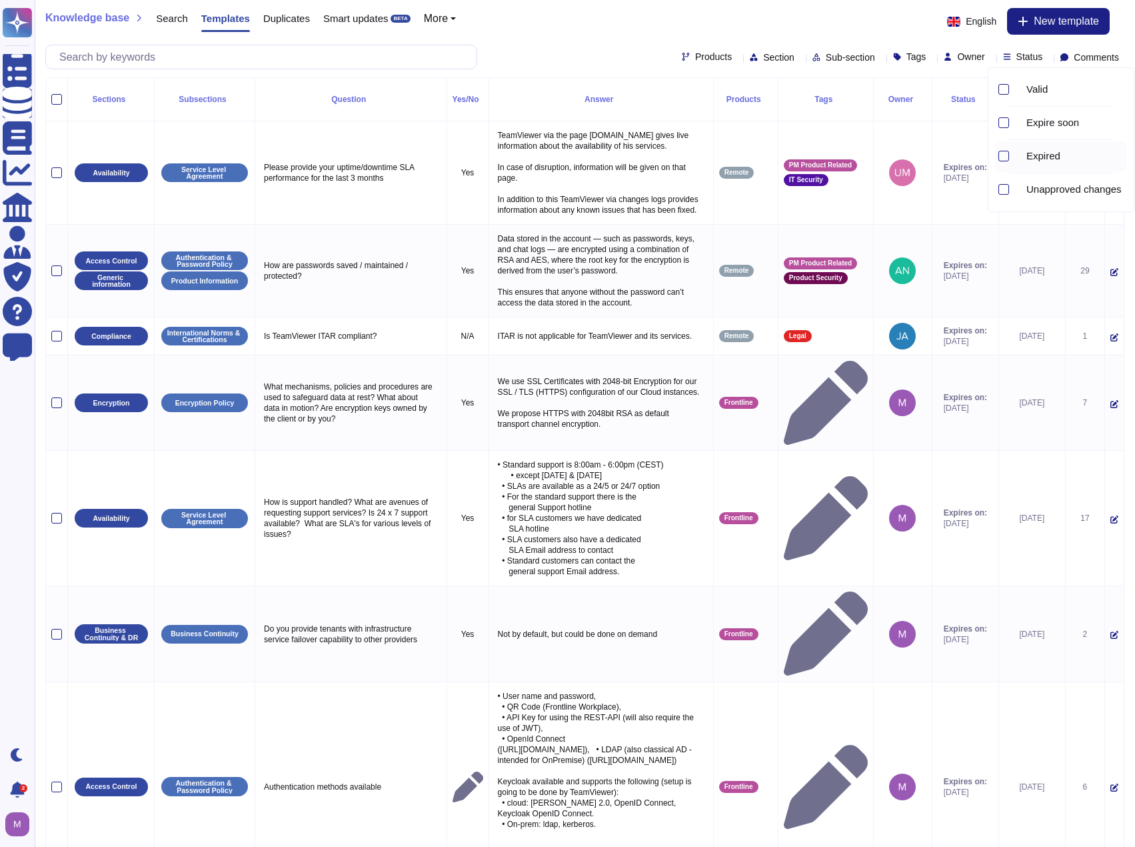
click at [1019, 149] on div at bounding box center [1018, 156] width 5 height 15
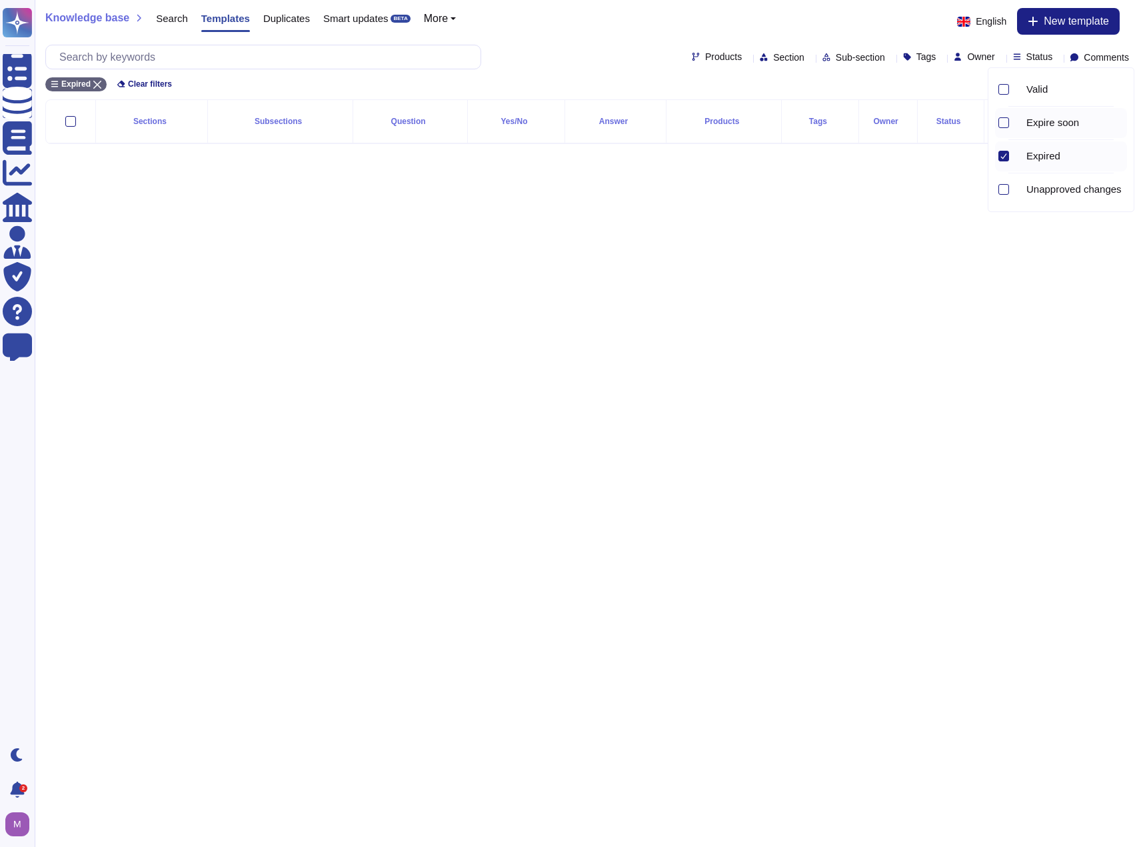
click at [1013, 125] on div "Expire soon" at bounding box center [1061, 123] width 132 height 30
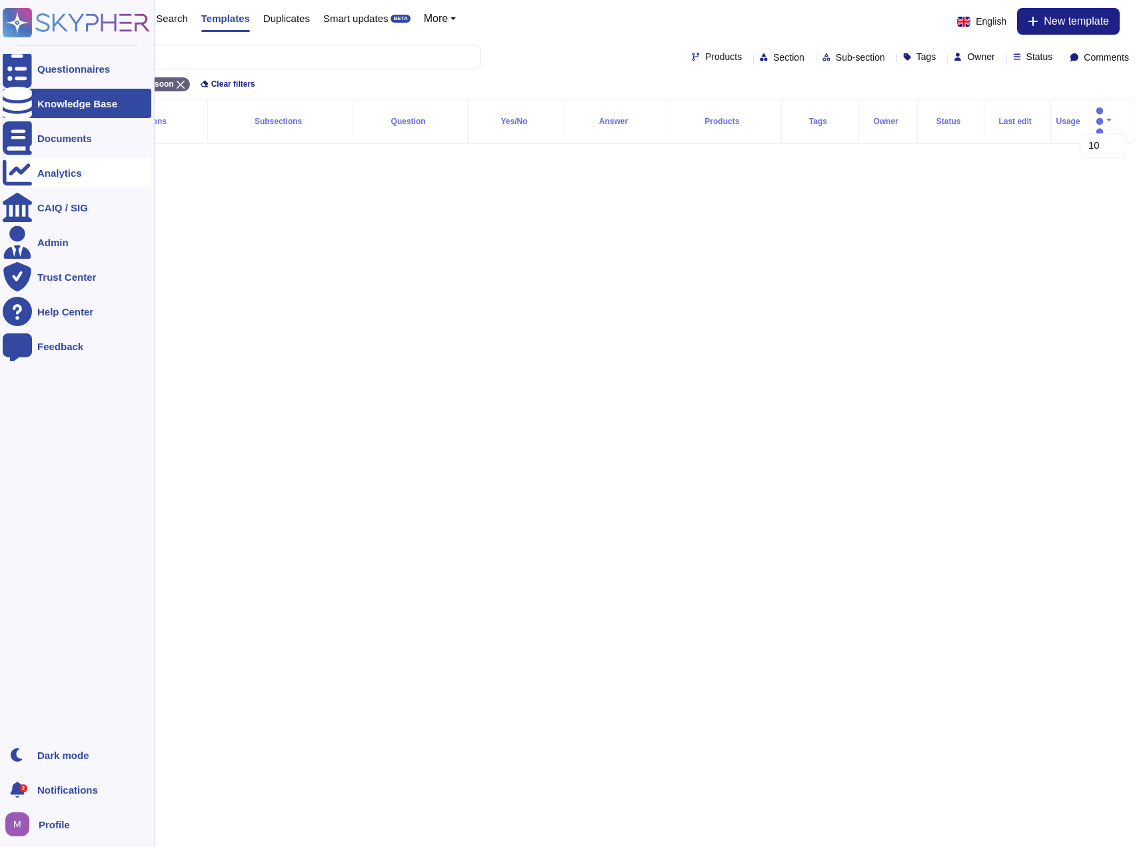
click at [62, 168] on div "Analytics" at bounding box center [59, 173] width 45 height 10
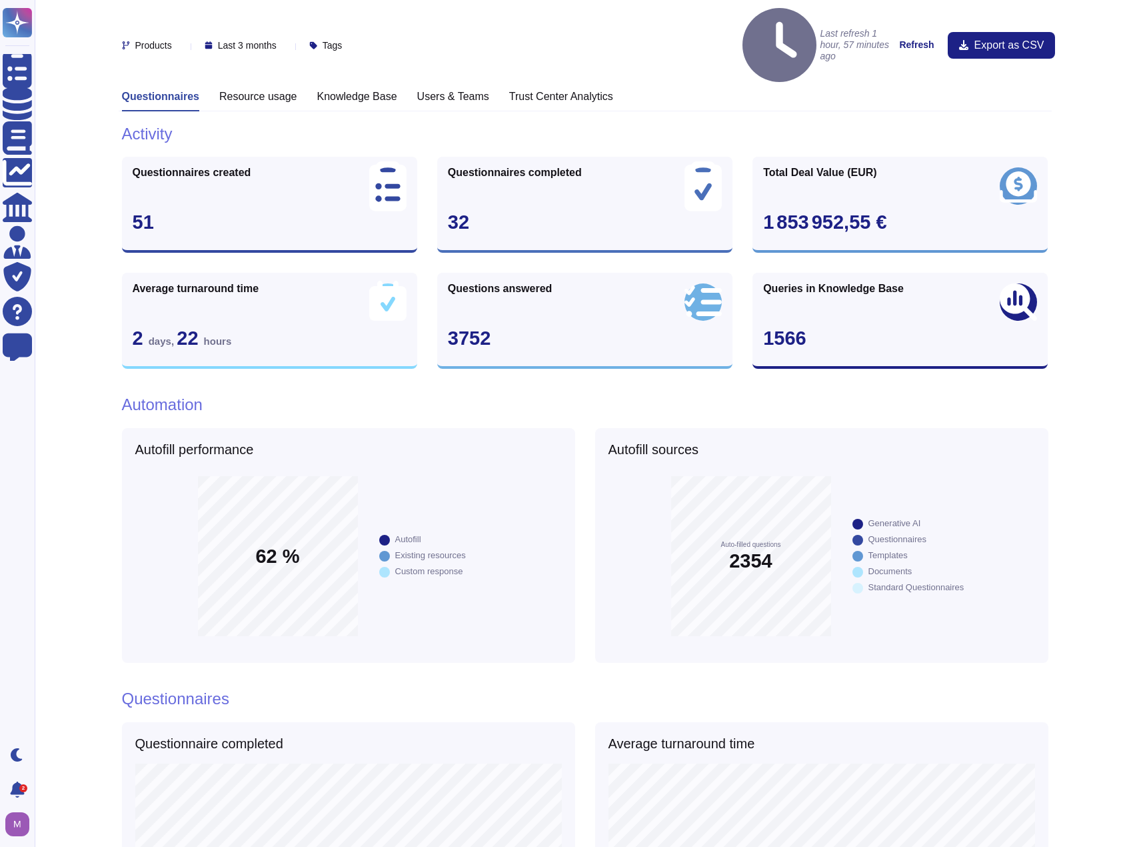
click at [359, 90] on h3 "Knowledge Base" at bounding box center [357, 96] width 80 height 13
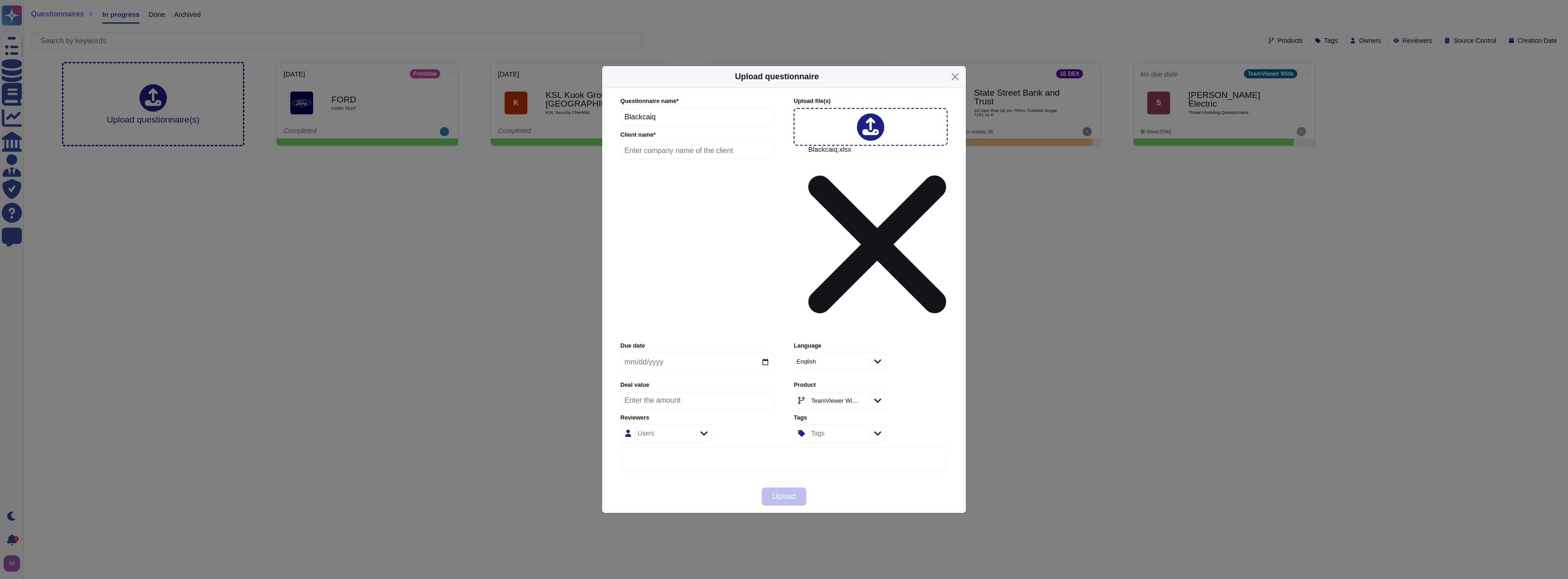
click at [846, 398] on div "TeamViewer Wide" at bounding box center [835, 401] width 47 height 6
click at [844, 409] on div "1E DEX" at bounding box center [853, 409] width 95 height 8
click at [688, 165] on div "Questionnaire name * Blackcaiq Client name *" at bounding box center [697, 131] width 154 height 68
drag, startPoint x: 686, startPoint y: 199, endPoint x: 600, endPoint y: 198, distance: 86.0
click at [600, 198] on div "Upload questionnaire Questionnaire name * Blackcaiq Client name * Upload file (…" at bounding box center [784, 289] width 1568 height 579
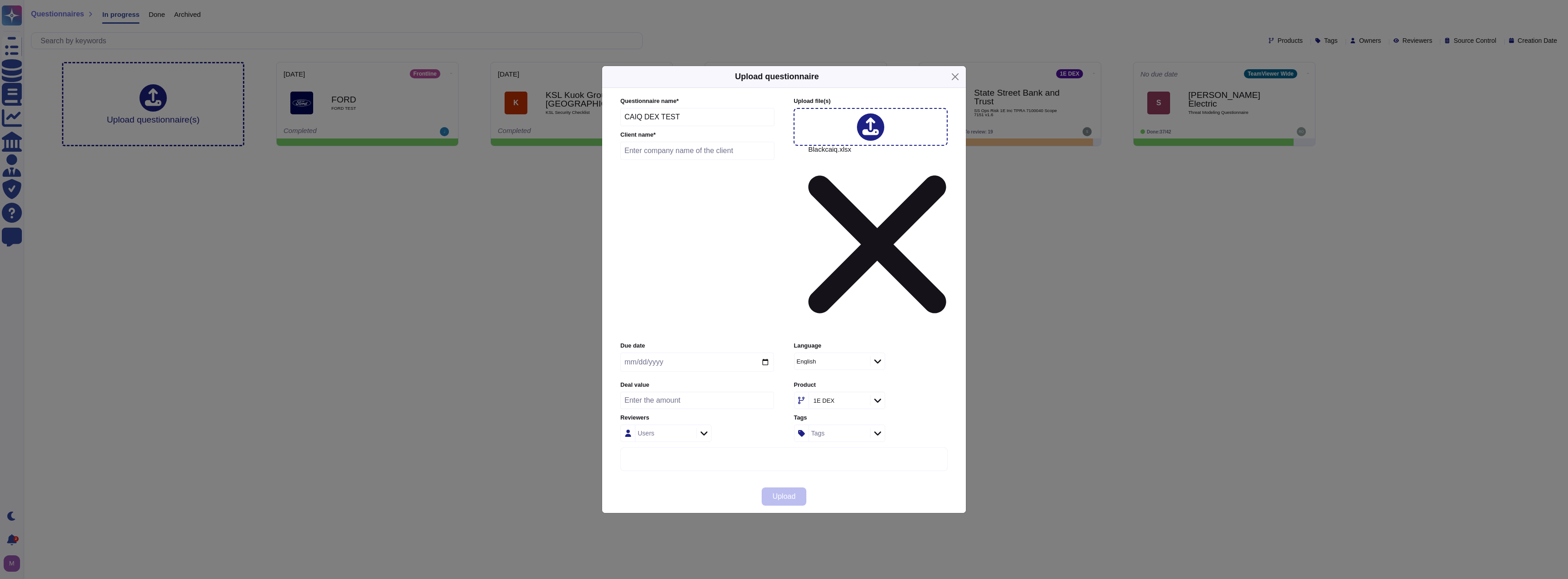
type input "CAIQ DEX TEST"
click at [695, 160] on input "text" at bounding box center [697, 150] width 154 height 18
paste input "CAIQ DEX TEST"
type input "CAIQ DEX TEST"
click at [768, 353] on input "date" at bounding box center [697, 362] width 154 height 19
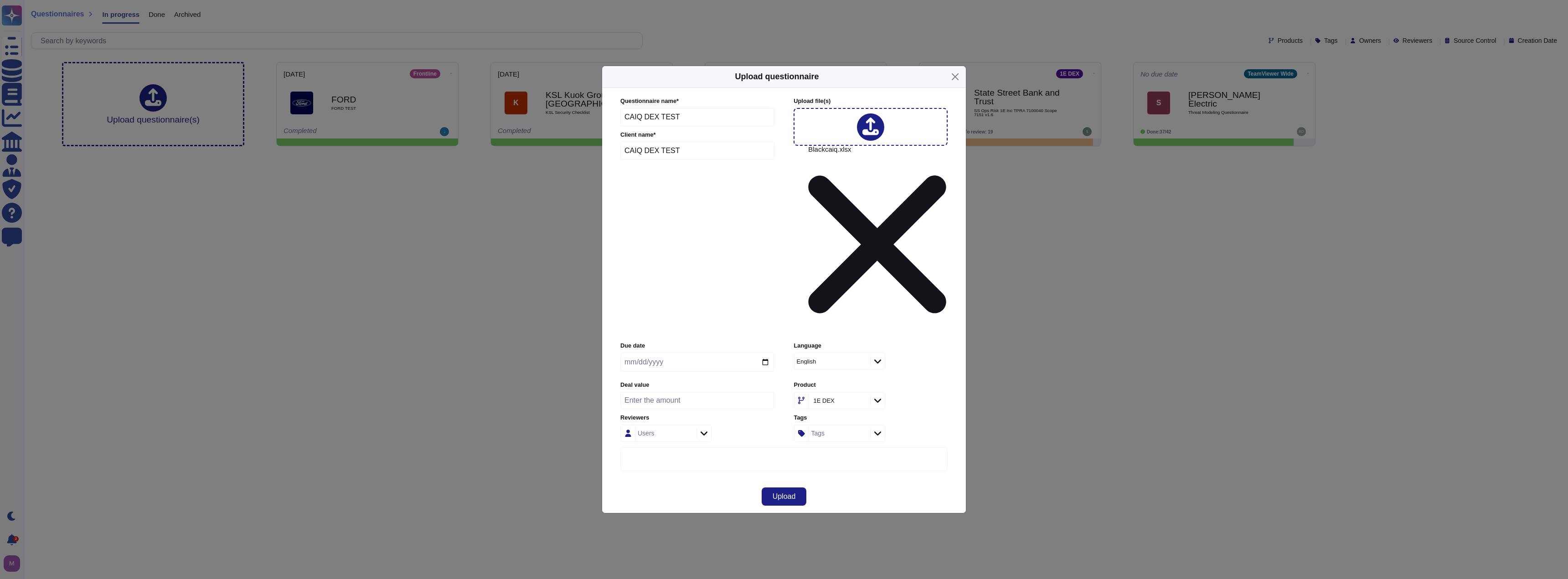
type input "2025-10-24"
drag, startPoint x: 955, startPoint y: 293, endPoint x: 941, endPoint y: 303, distance: 17.2
click at [954, 293] on div "Questionnaire name * CAIQ DEX TEST Client name * CAIQ DEX TEST Upload file (s) …" at bounding box center [783, 284] width 345 height 392
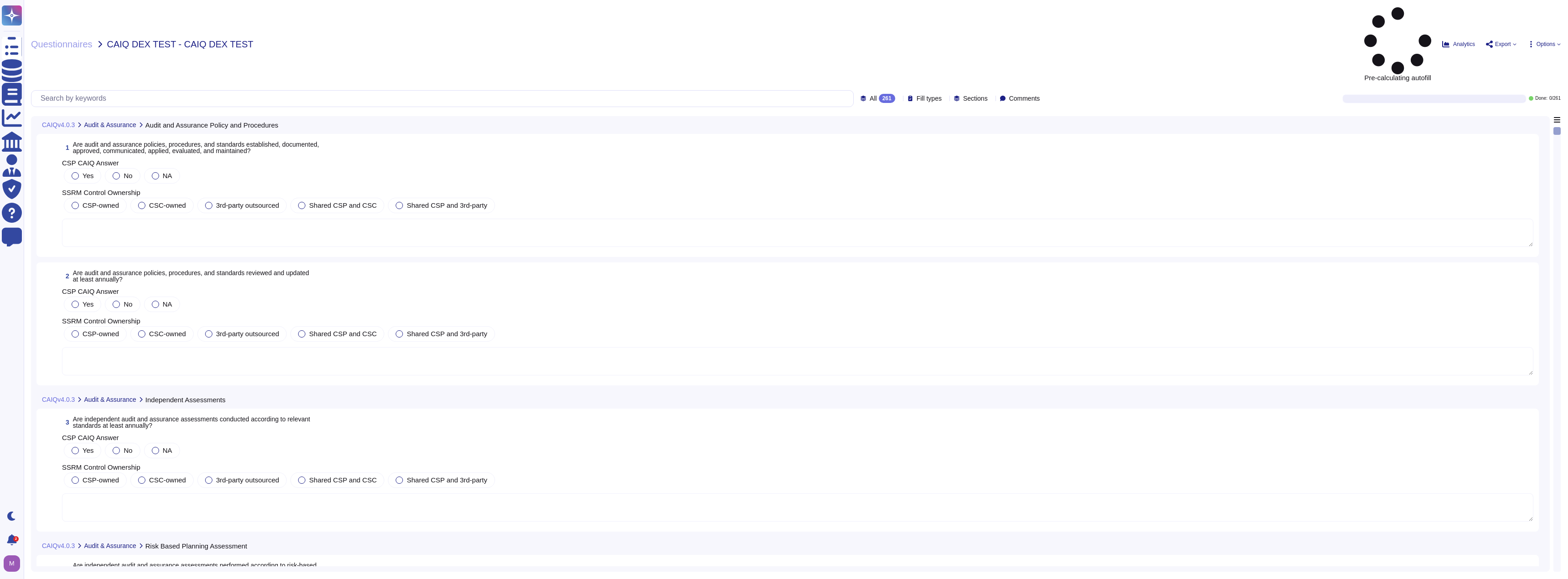
click at [527, 219] on textarea at bounding box center [798, 232] width 1471 height 28
